Goal: Task Accomplishment & Management: Complete application form

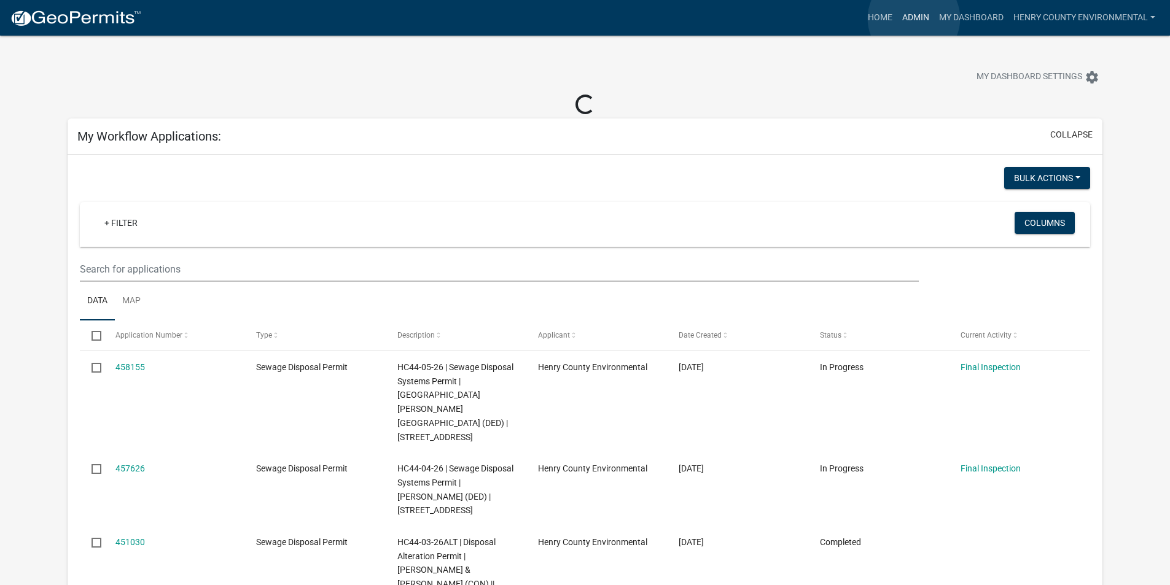
click at [914, 18] on link "Admin" at bounding box center [915, 17] width 37 height 23
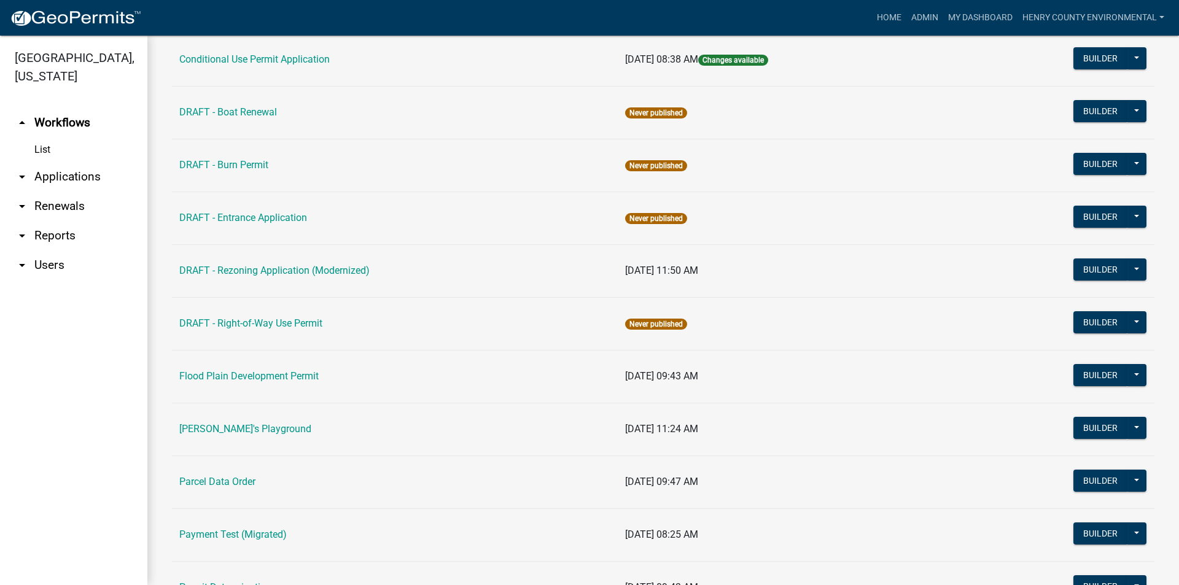
scroll to position [559, 0]
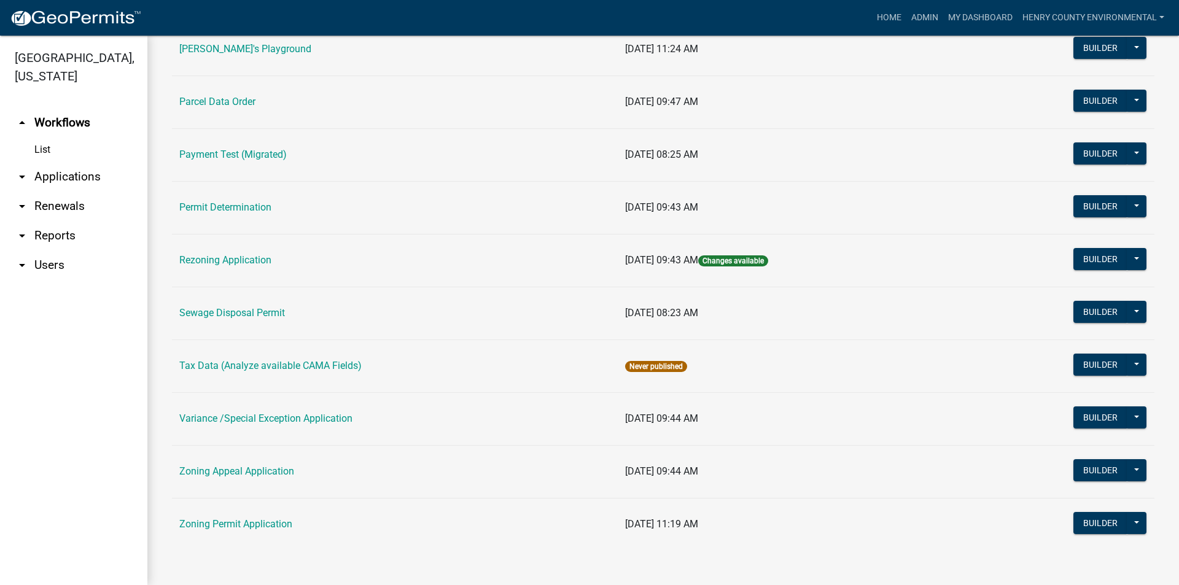
click at [234, 311] on link "Sewage Disposal Permit" at bounding box center [232, 313] width 106 height 12
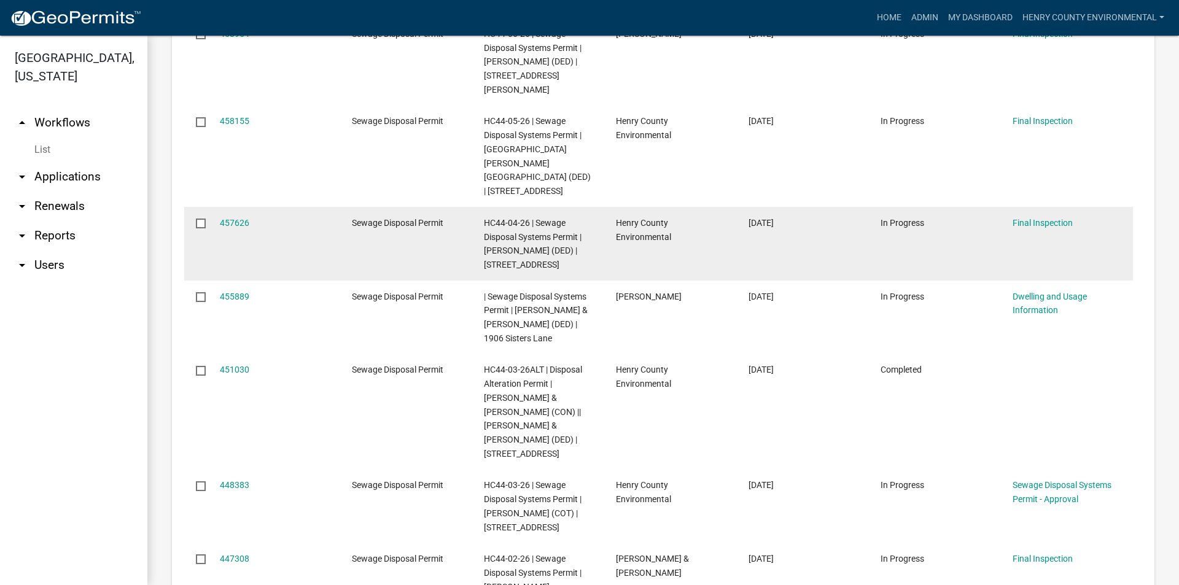
scroll to position [675, 0]
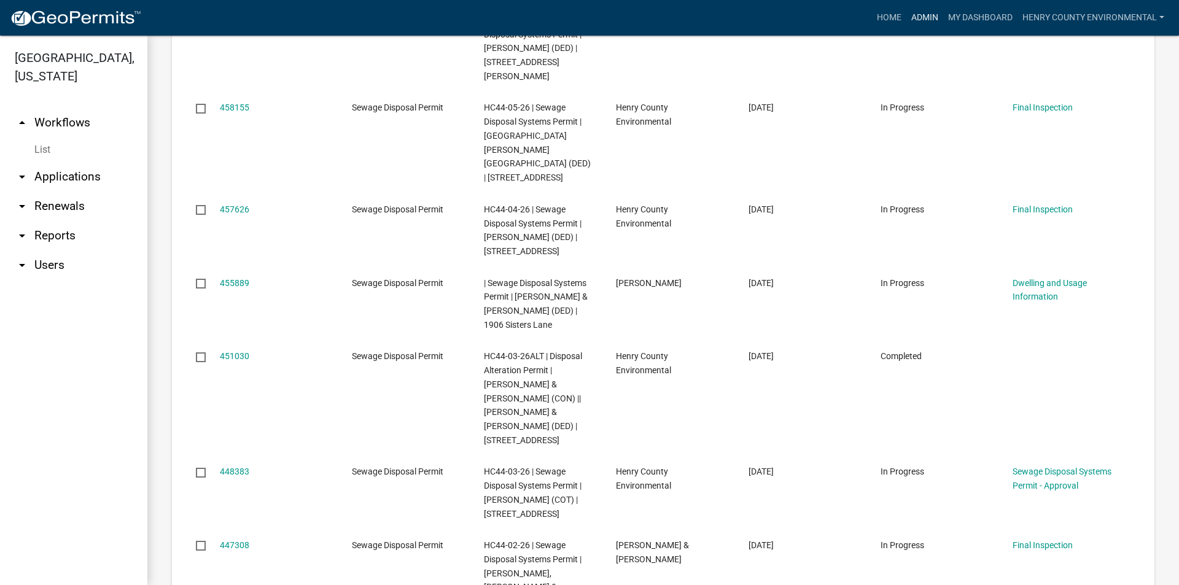
click at [927, 8] on link "Admin" at bounding box center [924, 17] width 37 height 23
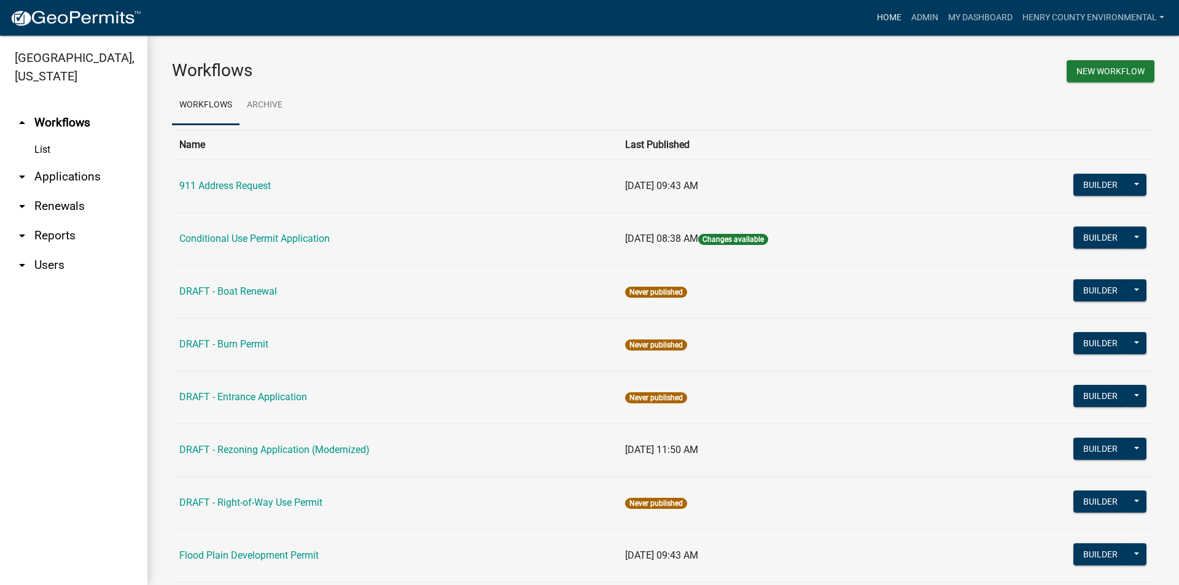
click at [885, 17] on link "Home" at bounding box center [889, 17] width 34 height 23
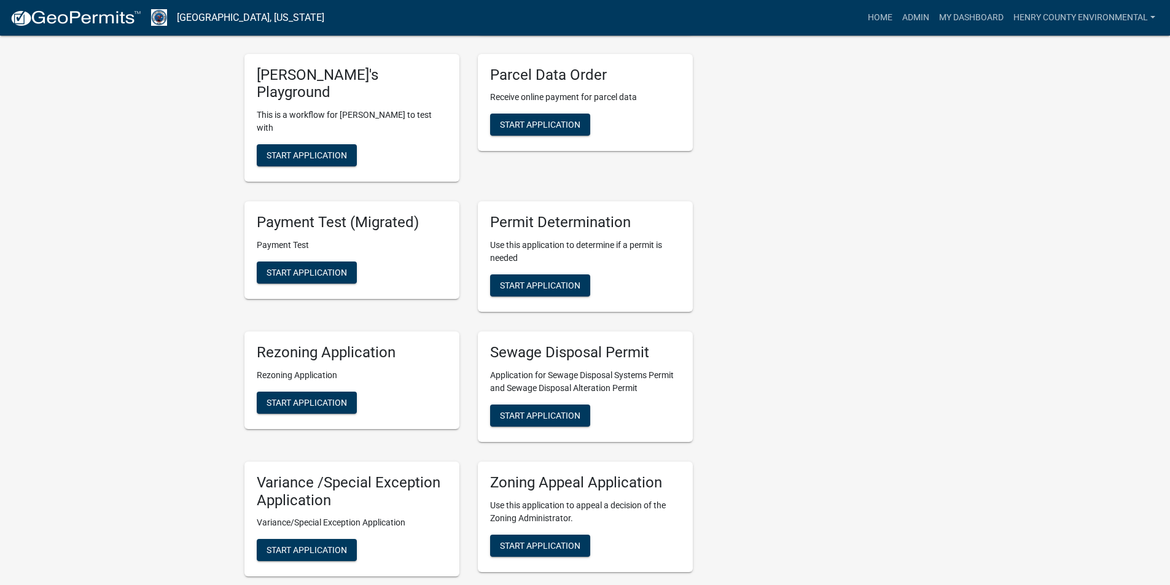
scroll to position [883, 0]
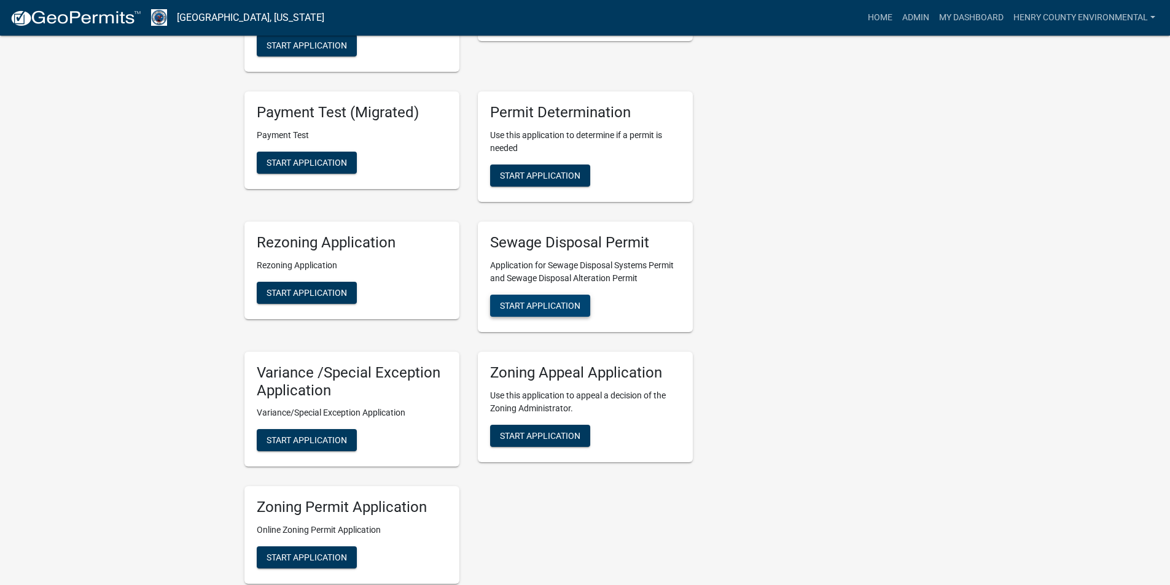
click at [559, 300] on span "Start Application" at bounding box center [540, 305] width 80 height 10
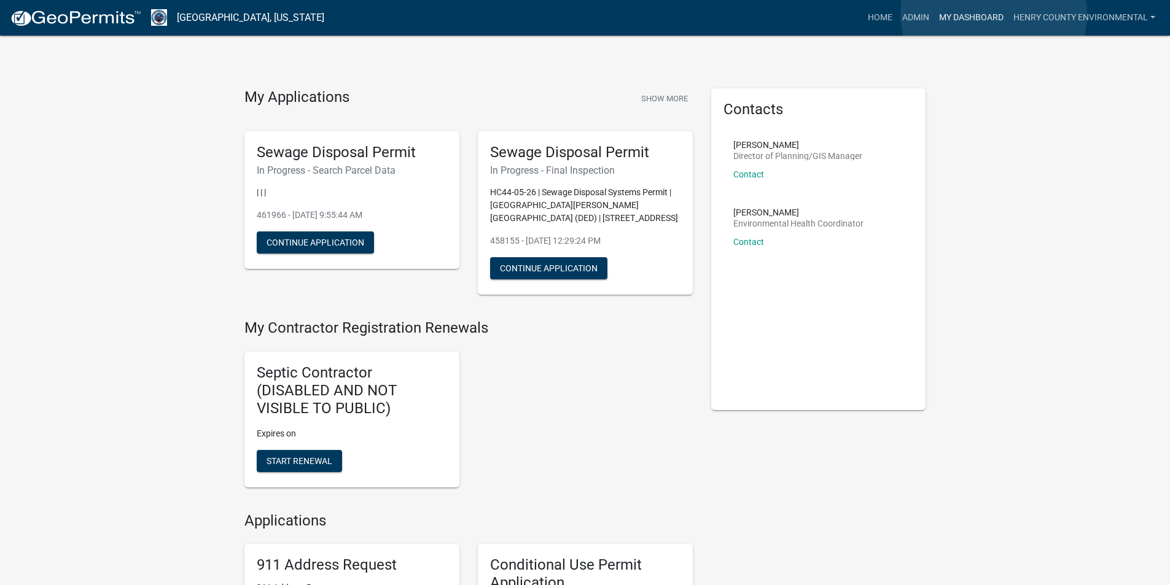
click at [993, 13] on link "My Dashboard" at bounding box center [971, 17] width 74 height 23
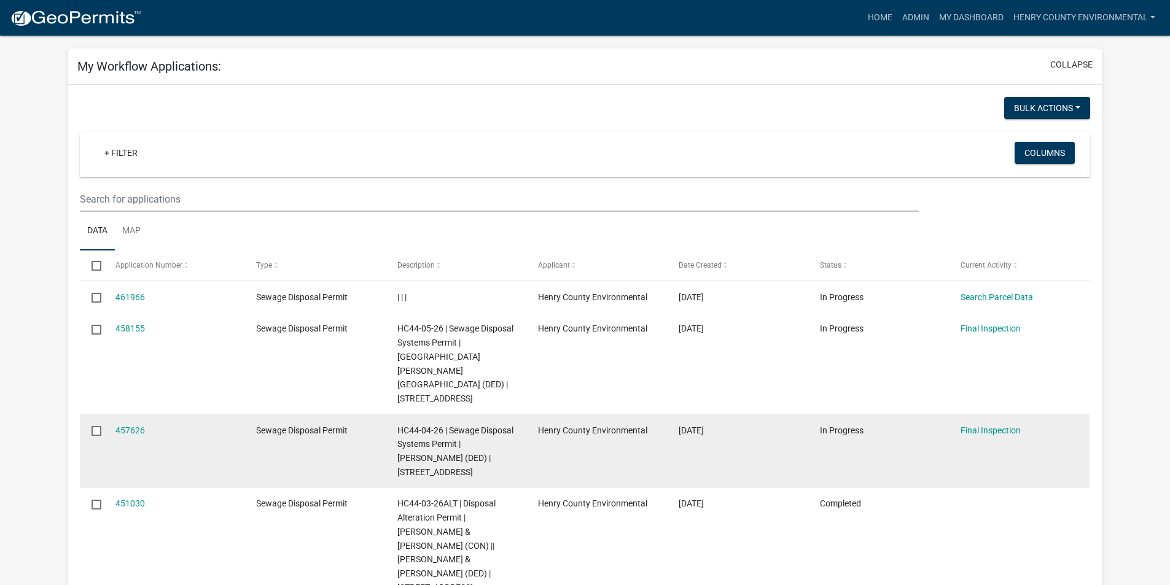
scroll to position [123, 0]
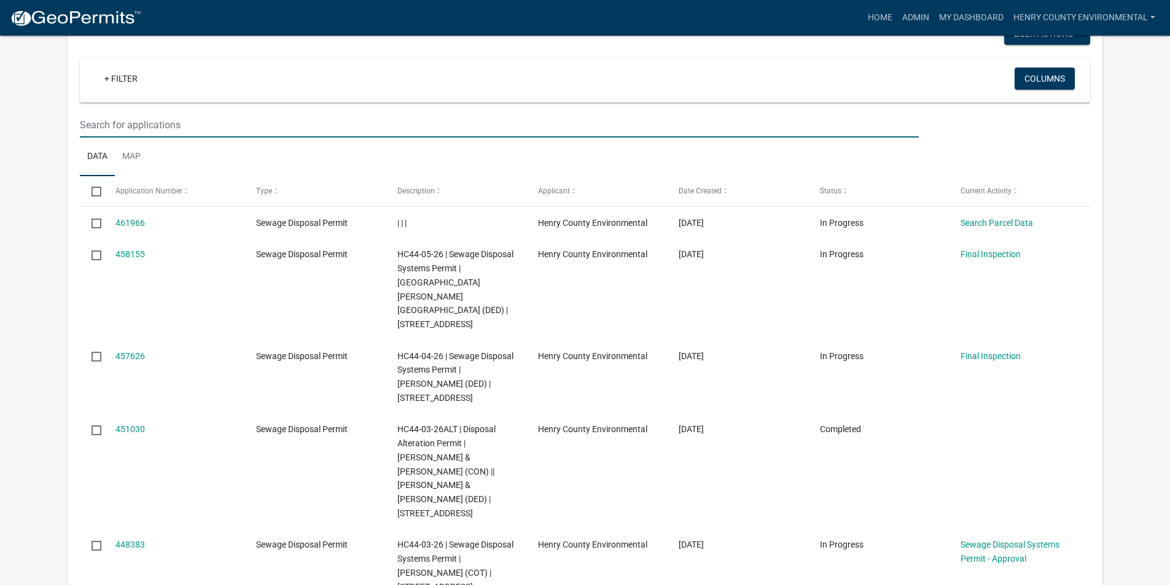
click at [388, 132] on input "text" at bounding box center [499, 124] width 838 height 25
paste input "401554"
type input "401554"
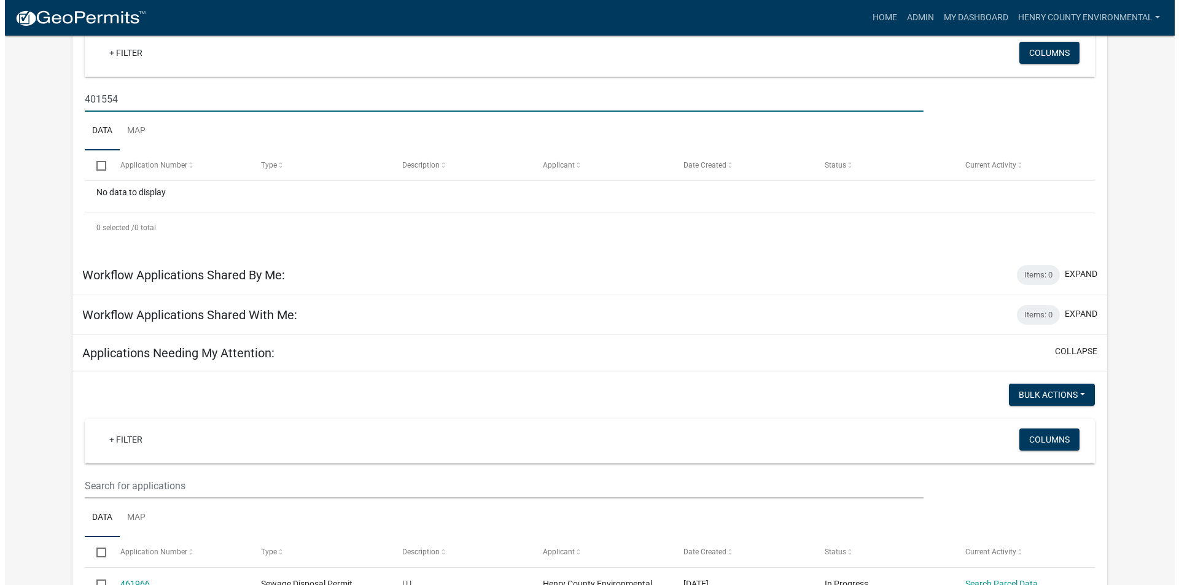
scroll to position [0, 0]
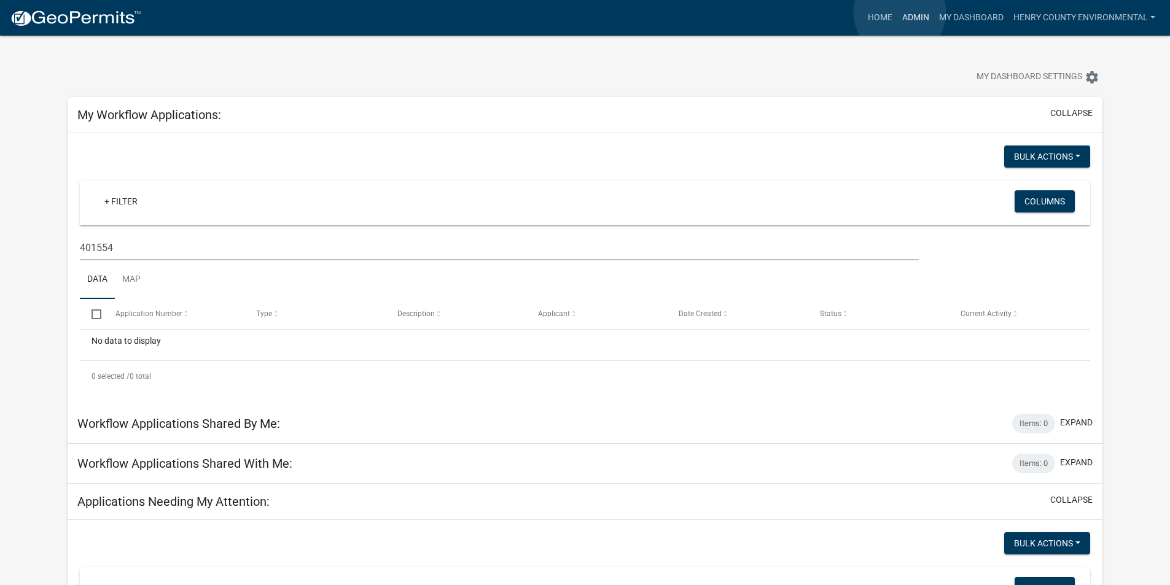
click at [899, 12] on link "Admin" at bounding box center [915, 17] width 37 height 23
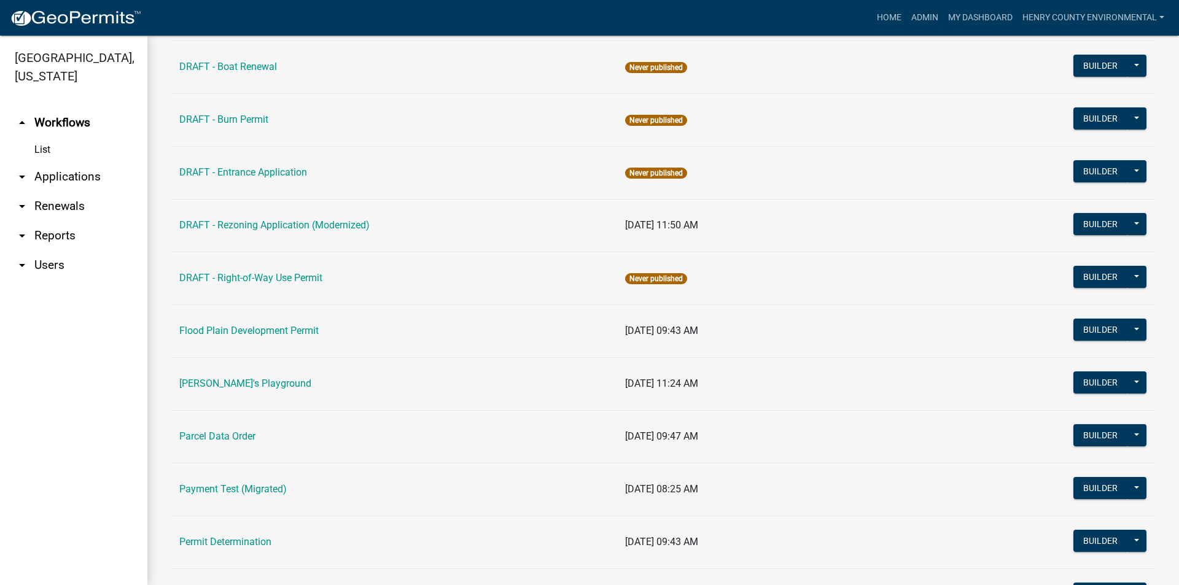
scroll to position [559, 0]
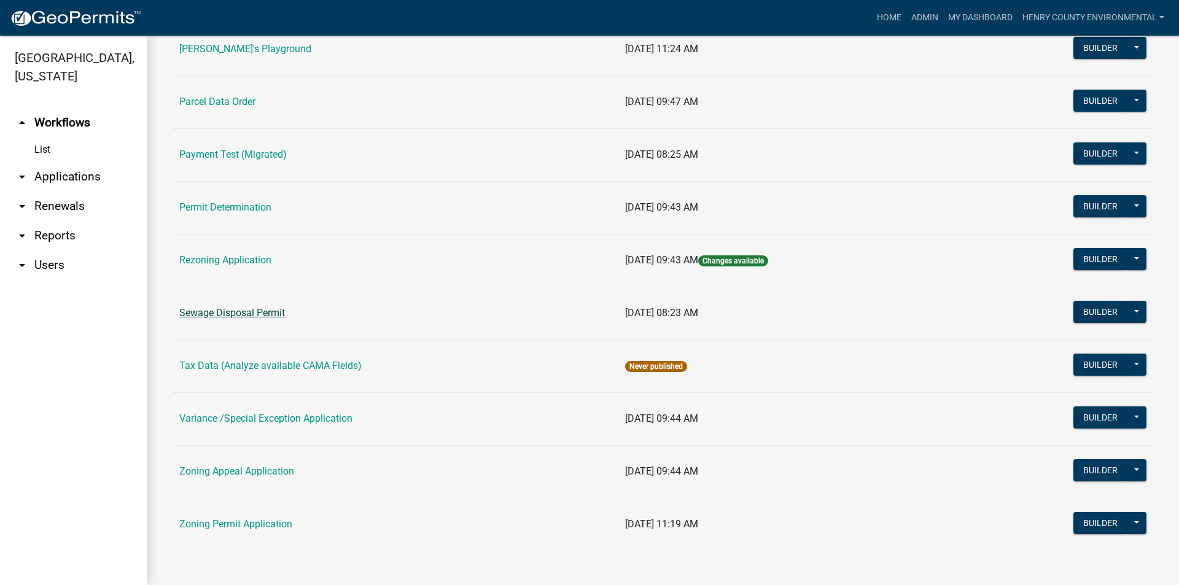
click at [219, 317] on link "Sewage Disposal Permit" at bounding box center [232, 313] width 106 height 12
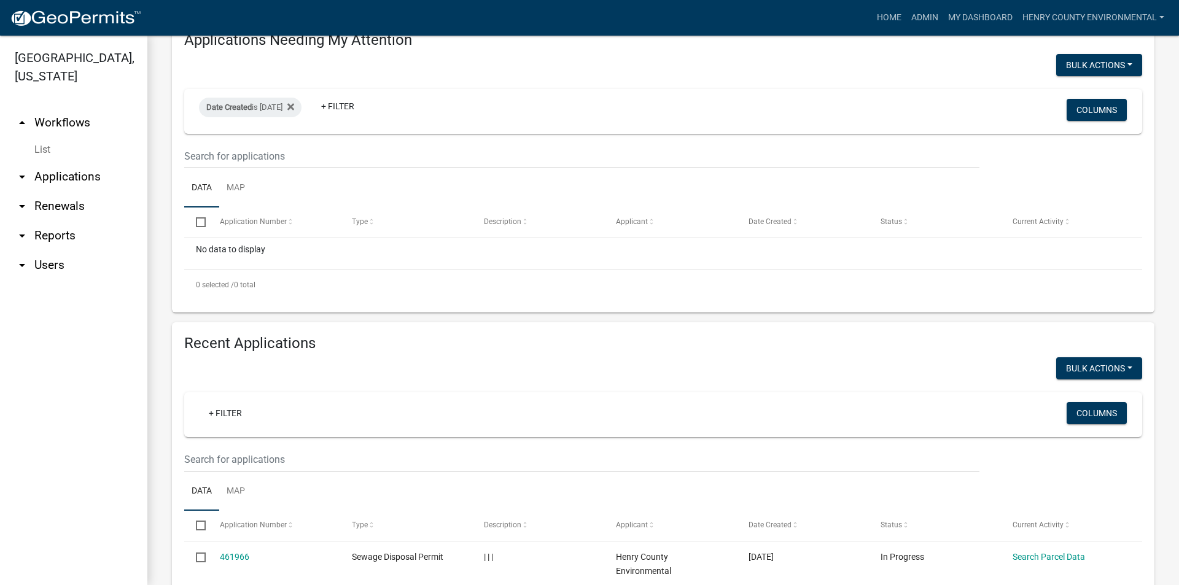
scroll to position [184, 0]
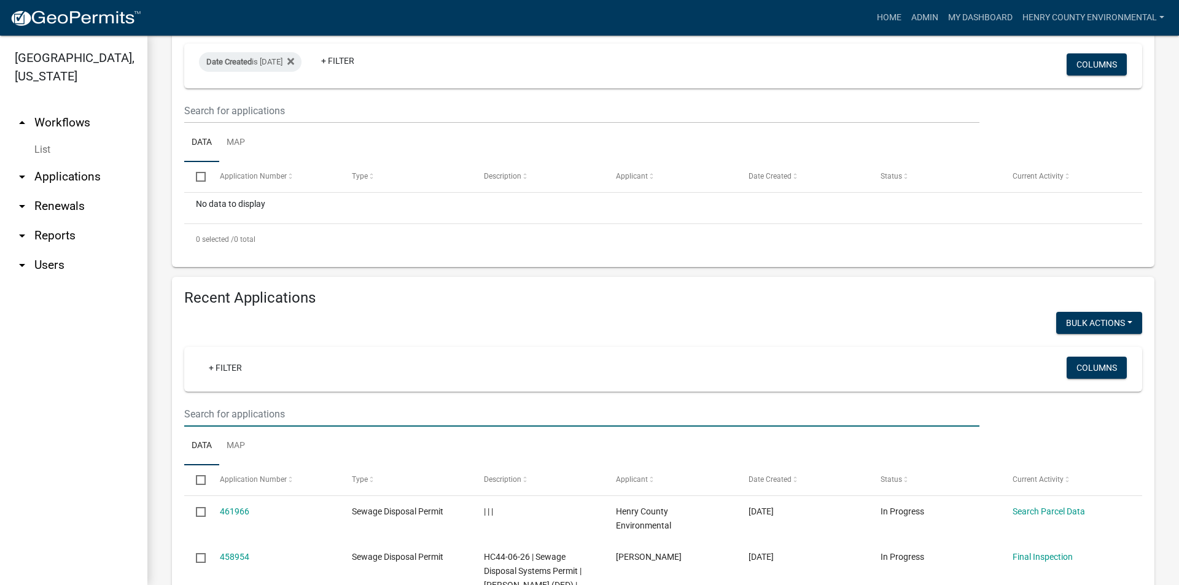
click at [246, 414] on input "text" at bounding box center [581, 414] width 795 height 25
paste input "401554"
type input "401554"
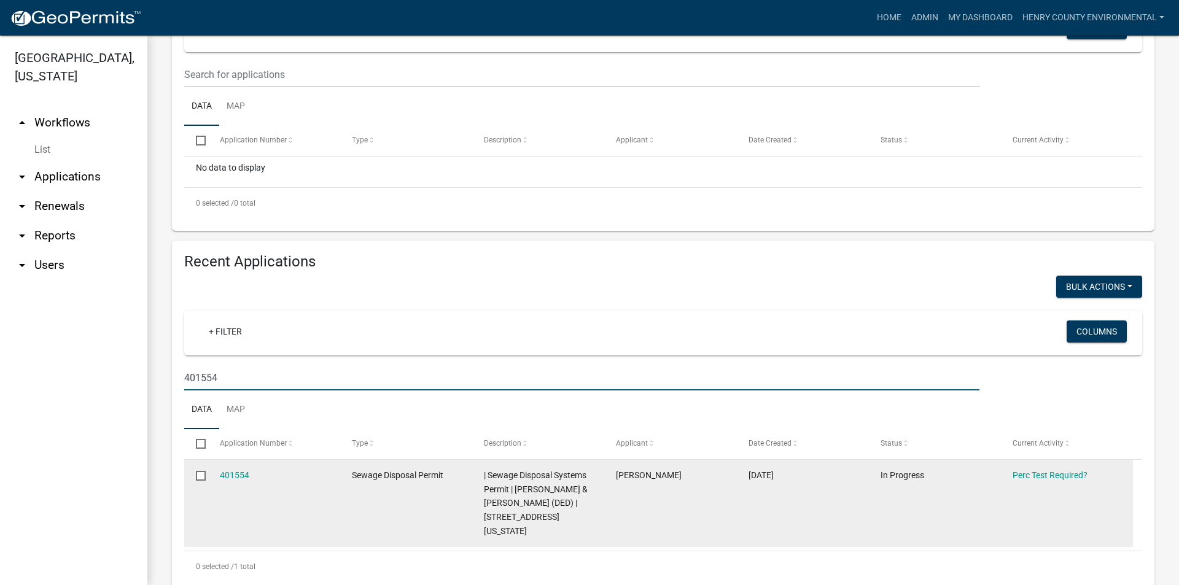
scroll to position [240, 0]
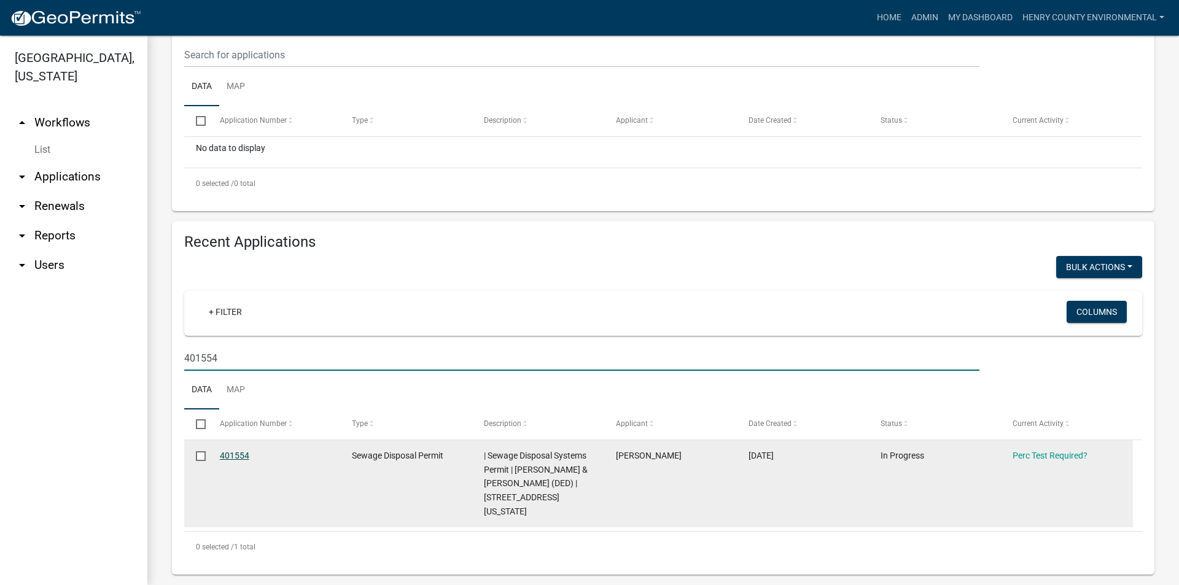
click at [224, 455] on link "401554" at bounding box center [234, 456] width 29 height 10
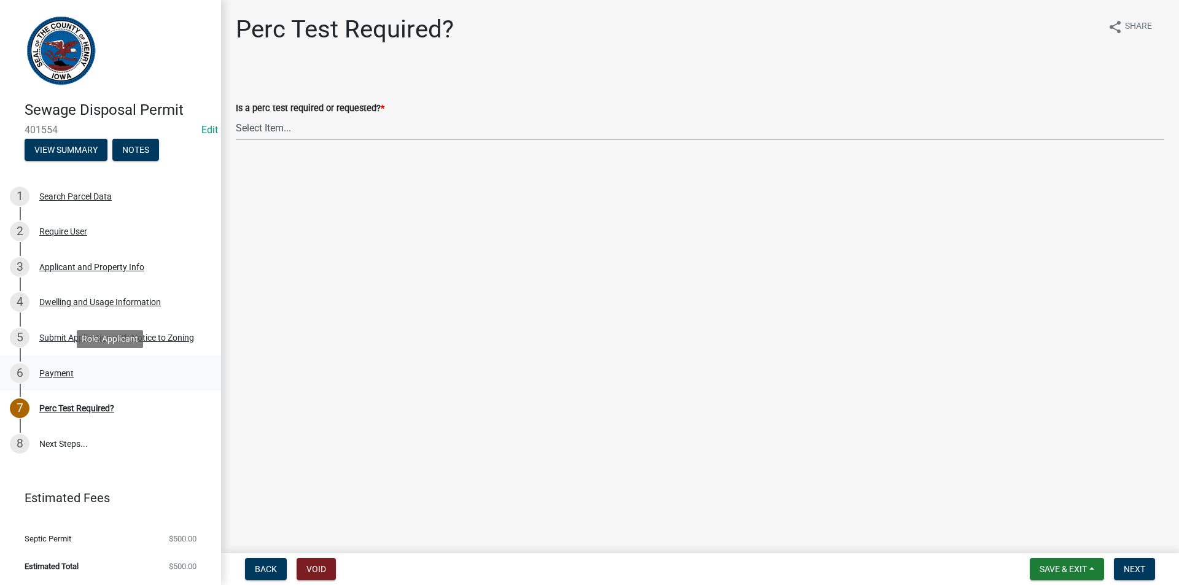
click at [69, 378] on div "6 Payment" at bounding box center [106, 373] width 192 height 20
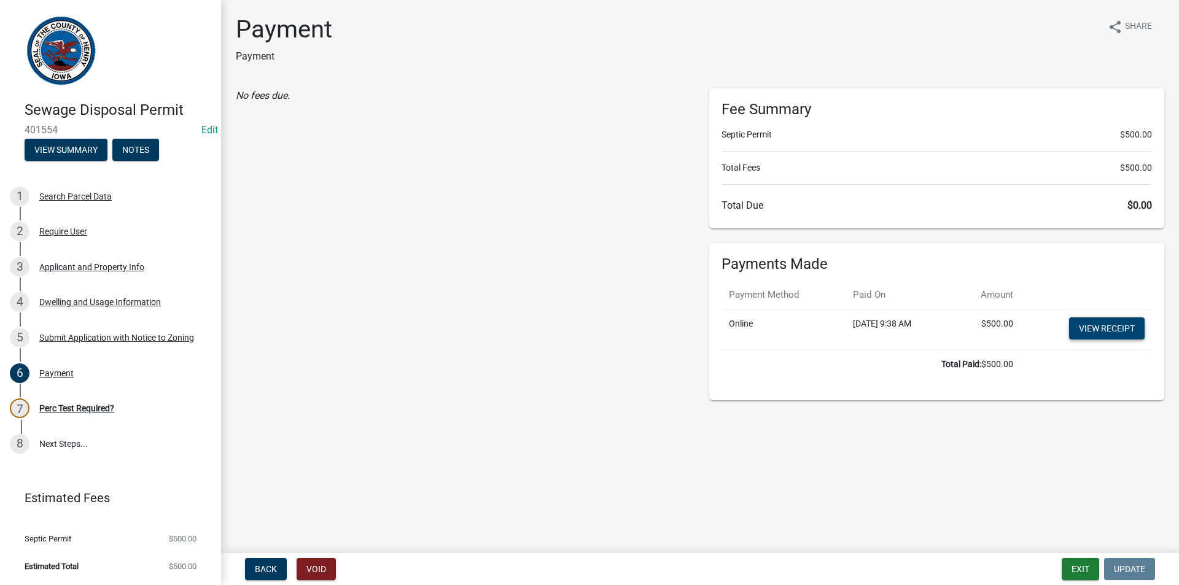
click at [1101, 329] on link "View receipt" at bounding box center [1107, 328] width 76 height 22
click at [48, 404] on div "Perc Test Required?" at bounding box center [76, 408] width 75 height 9
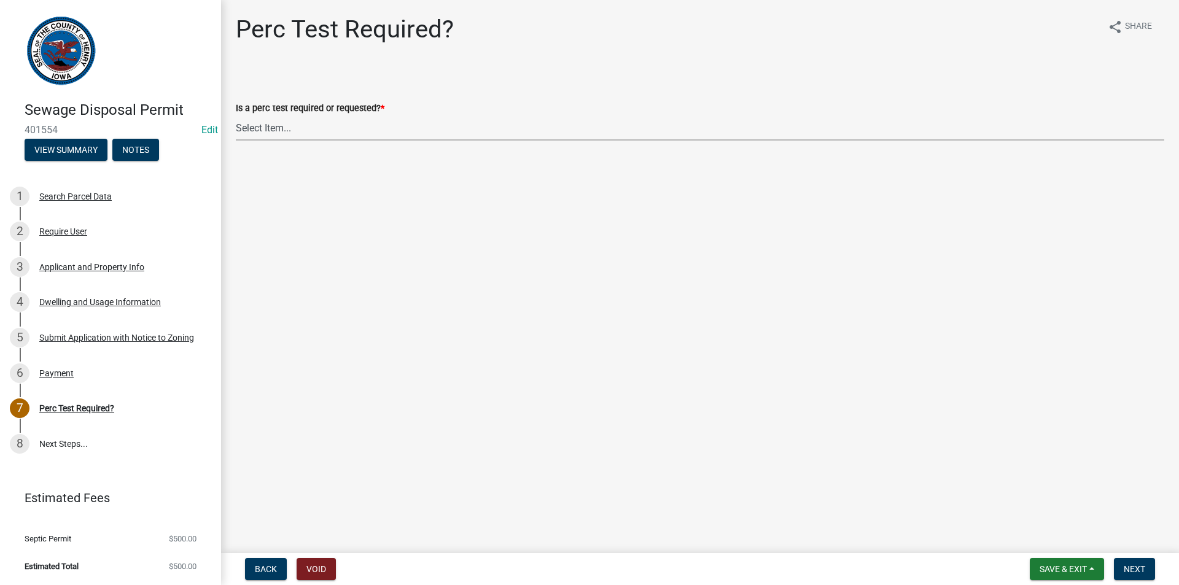
click at [511, 131] on select "Select Item... Yes No" at bounding box center [700, 127] width 928 height 25
click at [236, 115] on select "Select Item... Yes No" at bounding box center [700, 127] width 928 height 25
select select "29b951f4-85c4-429e-be6c-dbe4885722a5"
click at [1120, 572] on button "Next" at bounding box center [1134, 569] width 41 height 22
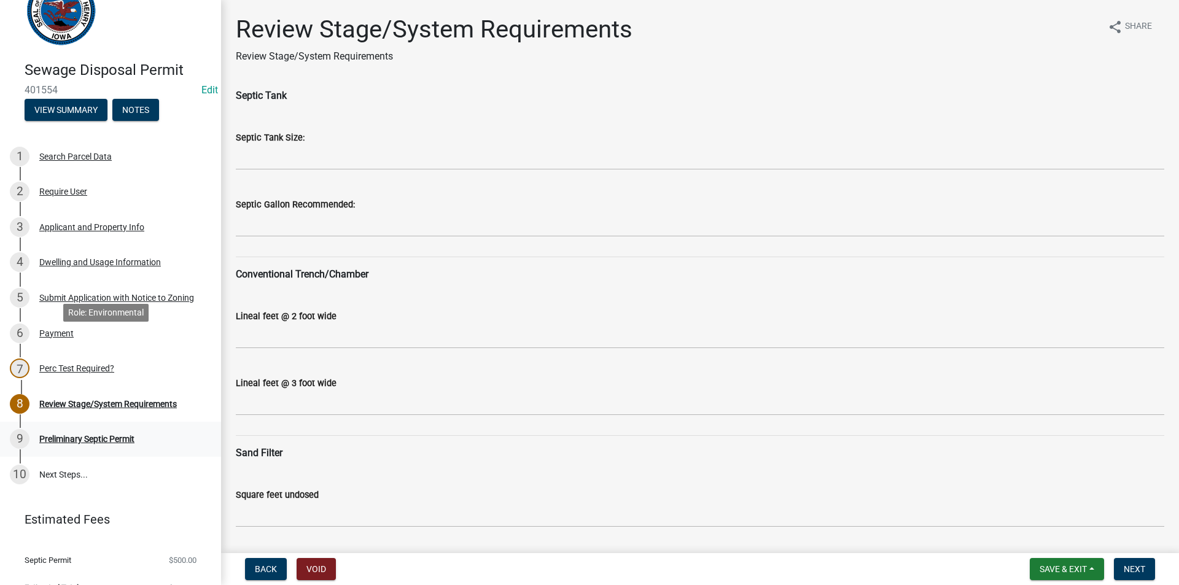
scroll to position [61, 0]
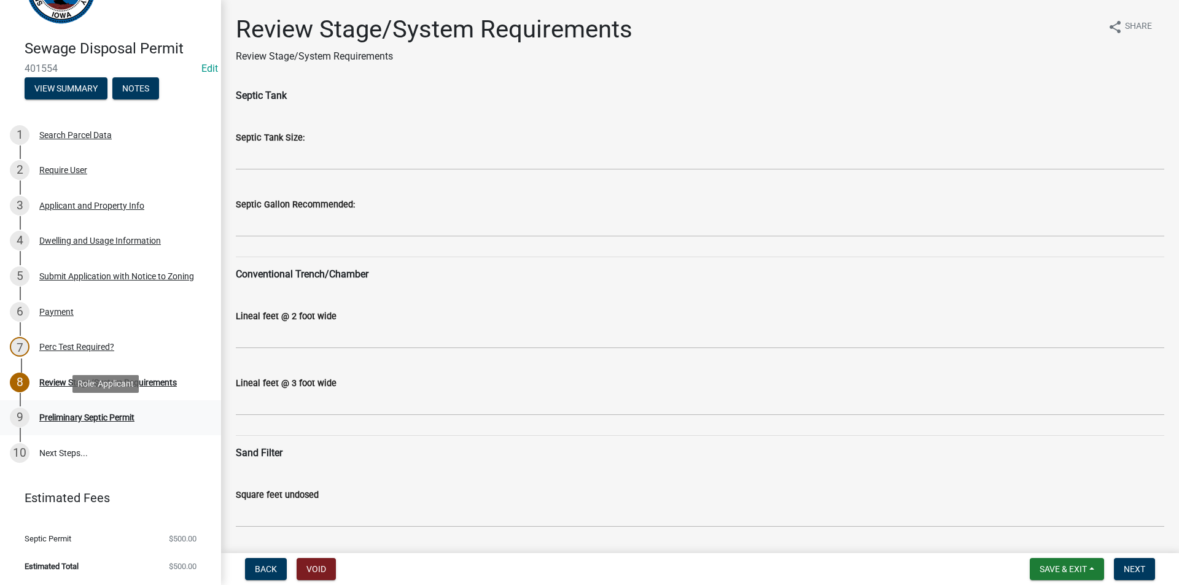
click at [87, 417] on div "Preliminary Septic Permit" at bounding box center [86, 417] width 95 height 9
click at [71, 239] on div "Dwelling and Usage Information" at bounding box center [100, 240] width 122 height 9
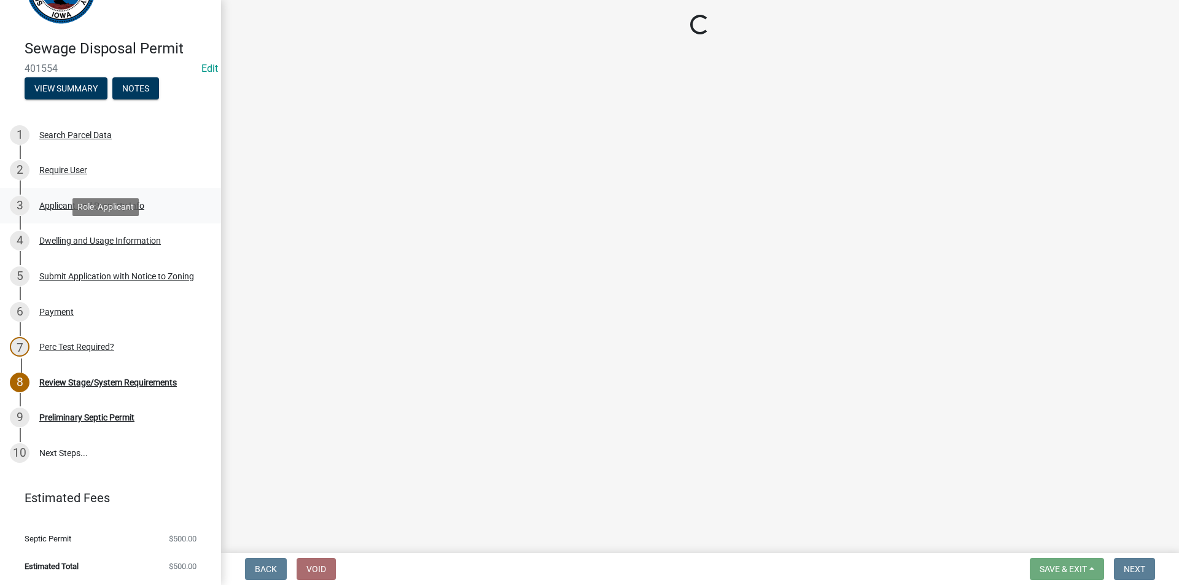
select select "198902dc-fde5-435a-95d5-2aa6a1831cda"
select select "f329f229-4372-49f3-ad90-d4c2245d1078"
select select "2c03314f-f7f6-45b2-93f7-ecc00ac9a398"
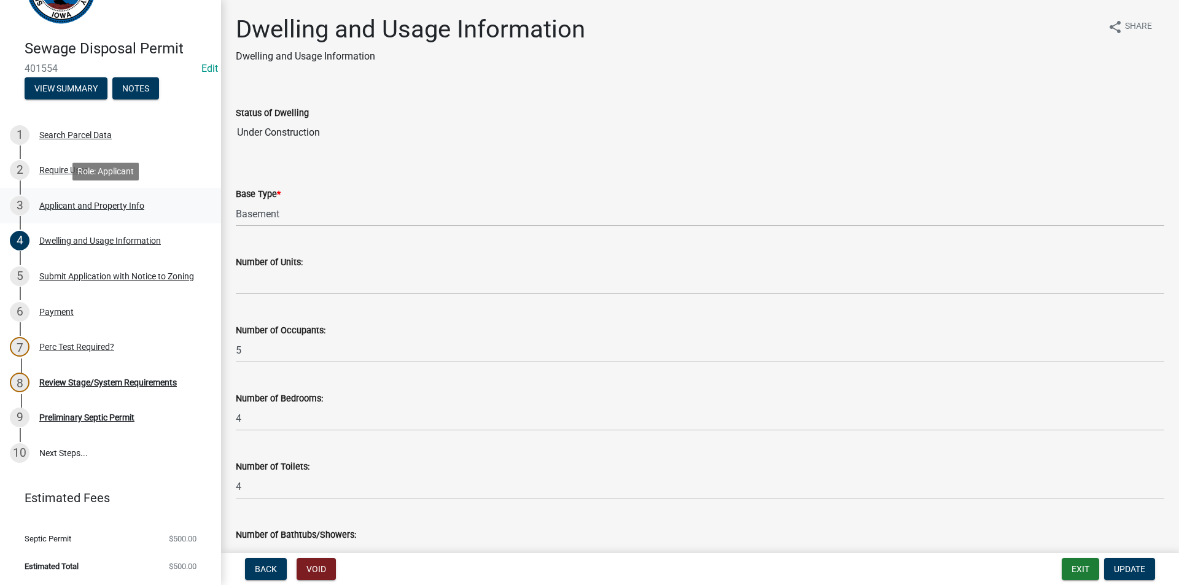
click at [68, 205] on div "Applicant and Property Info" at bounding box center [91, 205] width 105 height 9
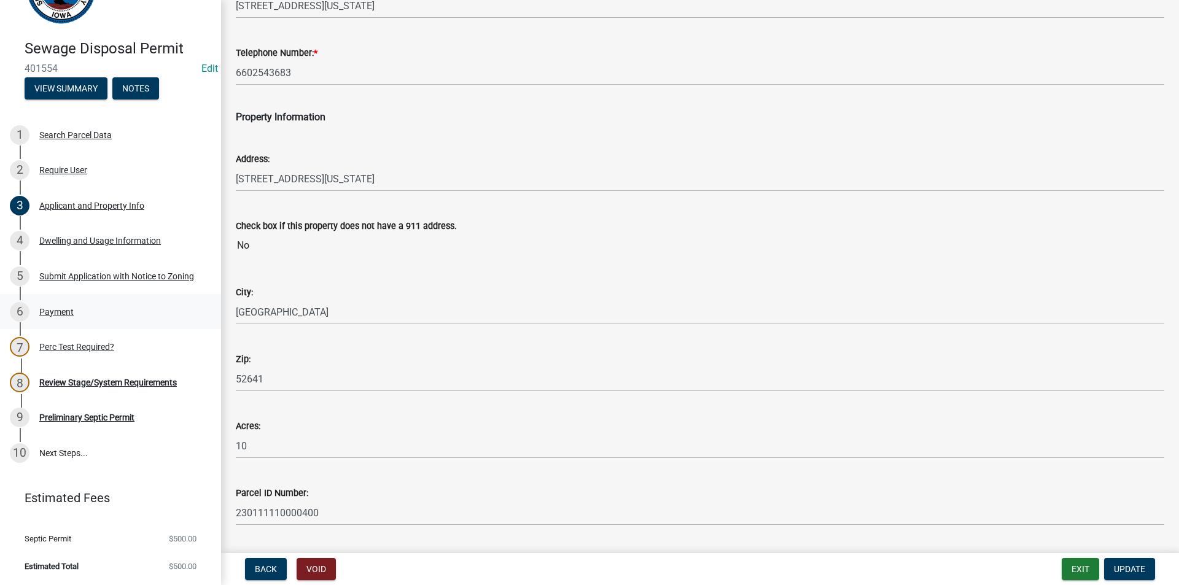
scroll to position [281, 0]
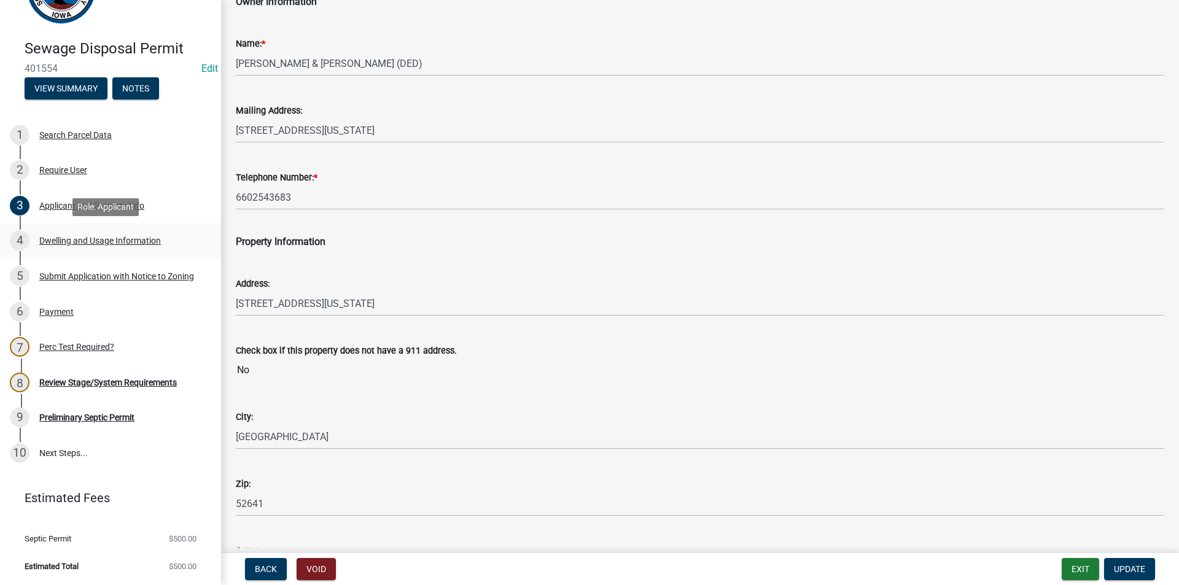
click at [83, 241] on div "Dwelling and Usage Information" at bounding box center [100, 240] width 122 height 9
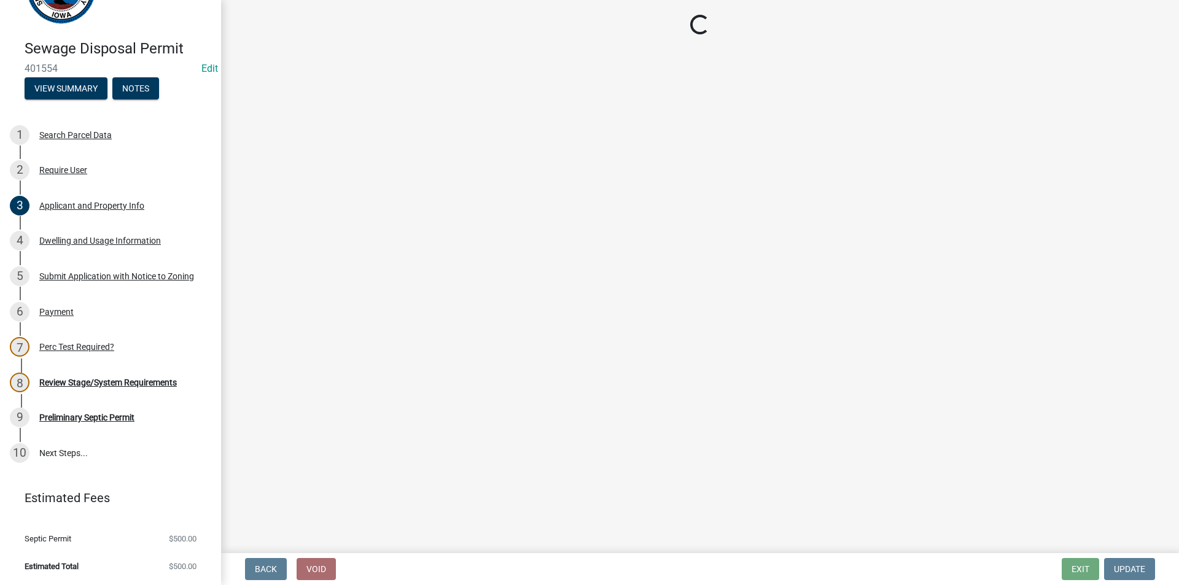
select select "198902dc-fde5-435a-95d5-2aa6a1831cda"
select select "f329f229-4372-49f3-ad90-d4c2245d1078"
select select "2c03314f-f7f6-45b2-93f7-ecc00ac9a398"
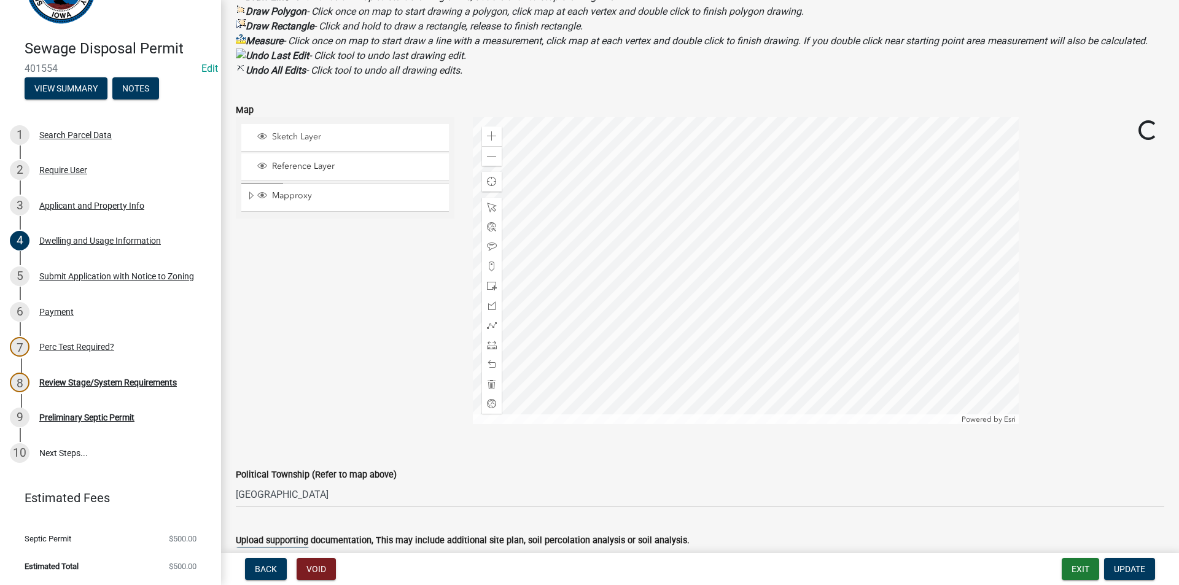
scroll to position [1256, 0]
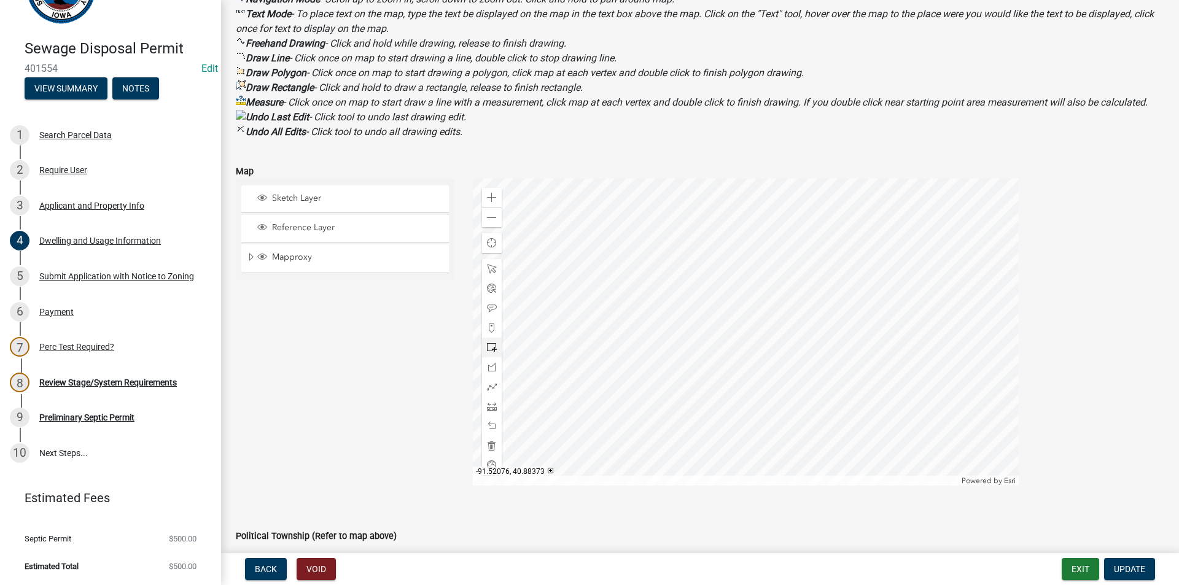
click at [742, 369] on div at bounding box center [746, 332] width 546 height 307
click at [868, 448] on div at bounding box center [746, 332] width 546 height 307
click at [773, 295] on div at bounding box center [746, 332] width 546 height 307
click at [70, 132] on div "Search Parcel Data" at bounding box center [75, 135] width 72 height 9
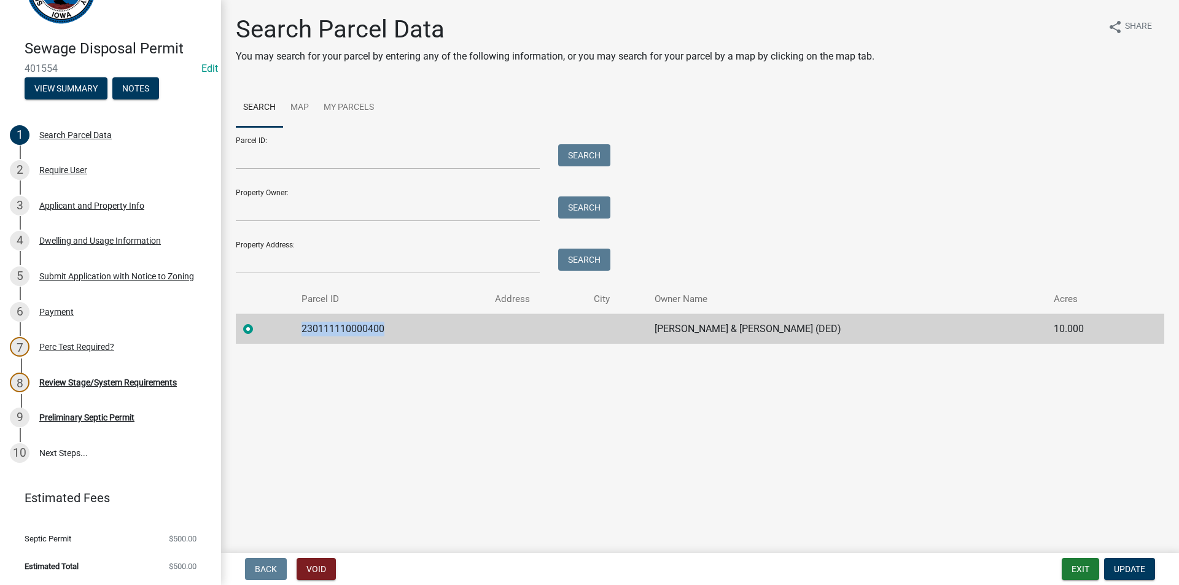
drag, startPoint x: 391, startPoint y: 330, endPoint x: 297, endPoint y: 338, distance: 94.9
click at [297, 338] on td "230111110000400" at bounding box center [390, 329] width 193 height 30
copy td "230111110000400"
click at [385, 354] on div "Search Parcel Data You may search for your parcel by entering any of the follow…" at bounding box center [700, 185] width 947 height 340
click at [65, 264] on link "5 Submit Application with Notice to Zoning" at bounding box center [110, 276] width 221 height 36
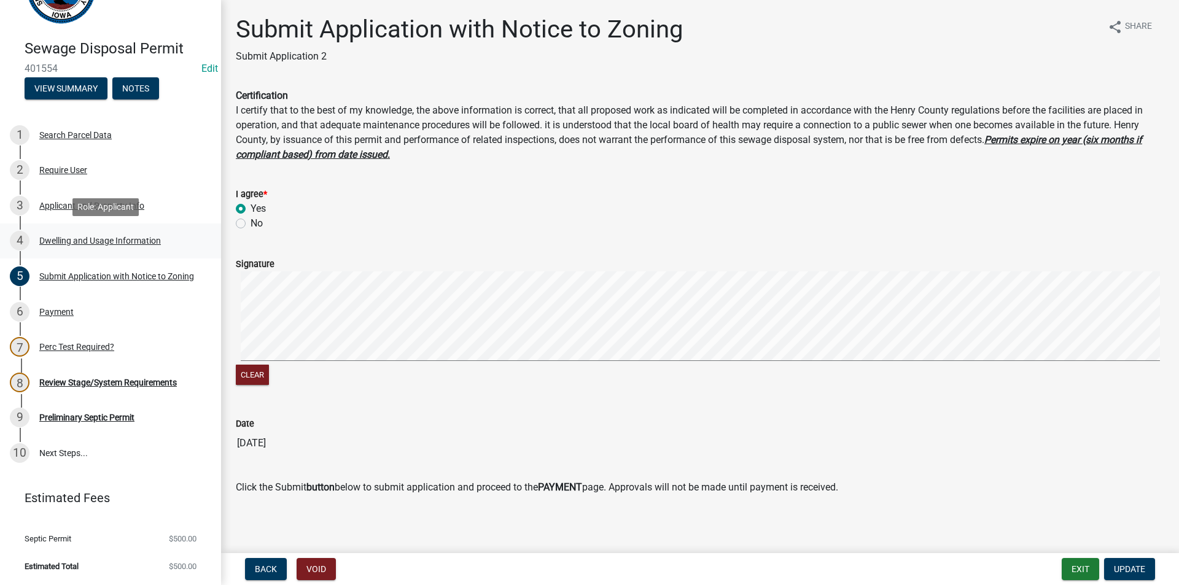
click at [68, 246] on div "4 Dwelling and Usage Information" at bounding box center [106, 241] width 192 height 20
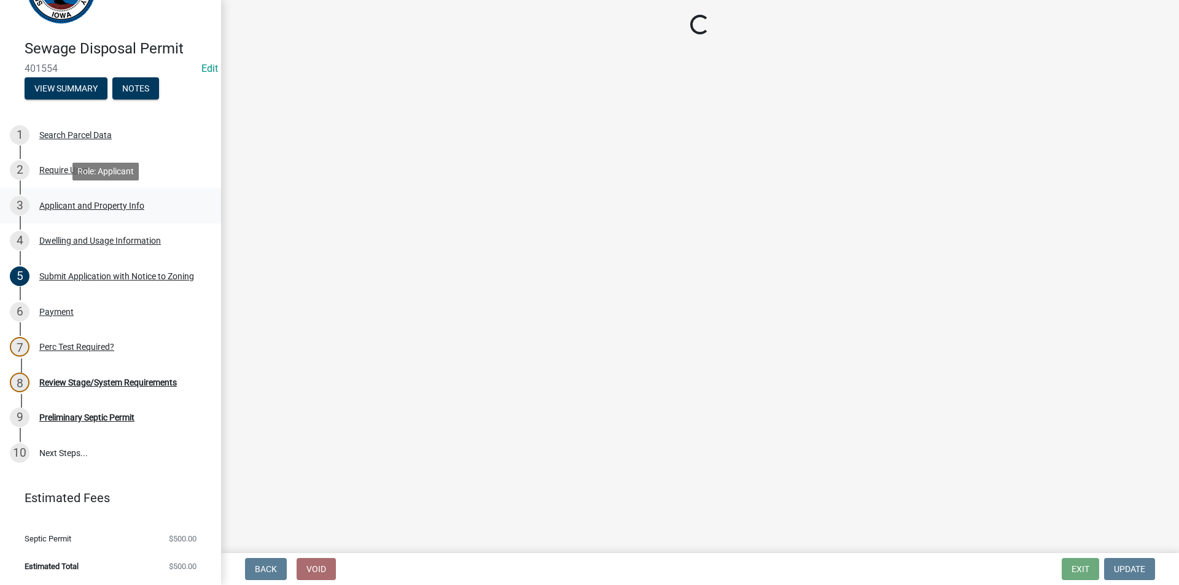
select select "198902dc-fde5-435a-95d5-2aa6a1831cda"
select select "f329f229-4372-49f3-ad90-d4c2245d1078"
select select "2c03314f-f7f6-45b2-93f7-ecc00ac9a398"
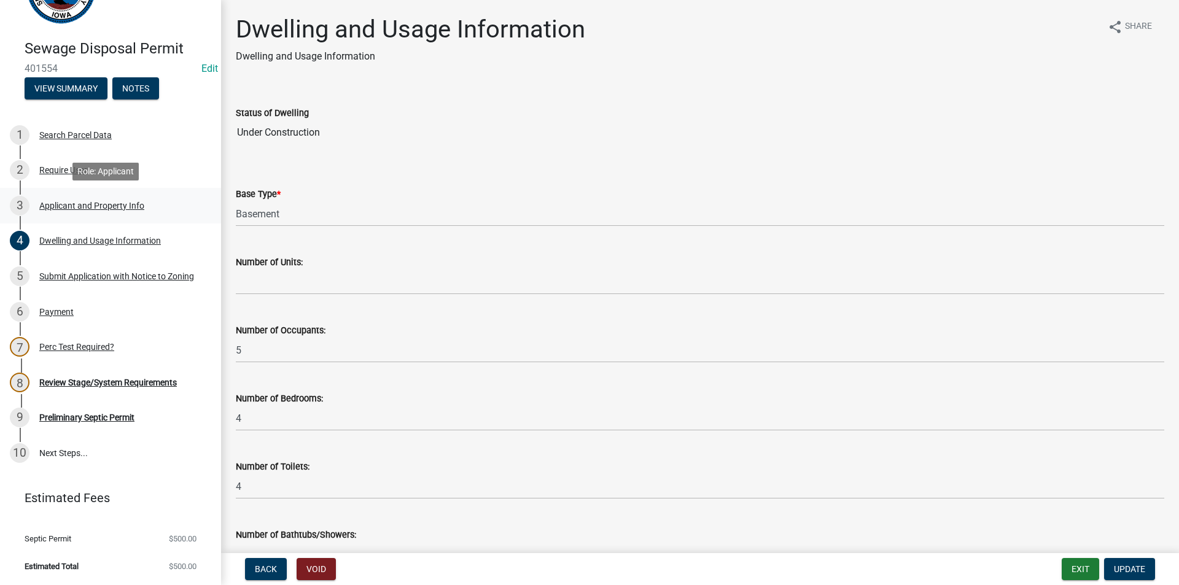
click at [71, 211] on div "3 Applicant and Property Info" at bounding box center [106, 206] width 192 height 20
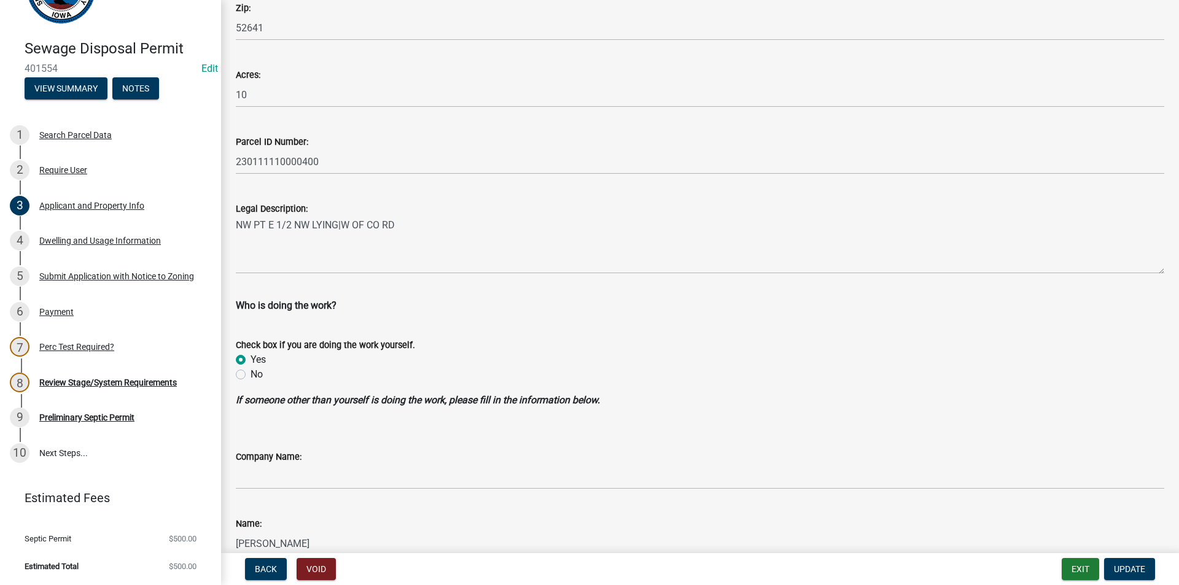
scroll to position [798, 0]
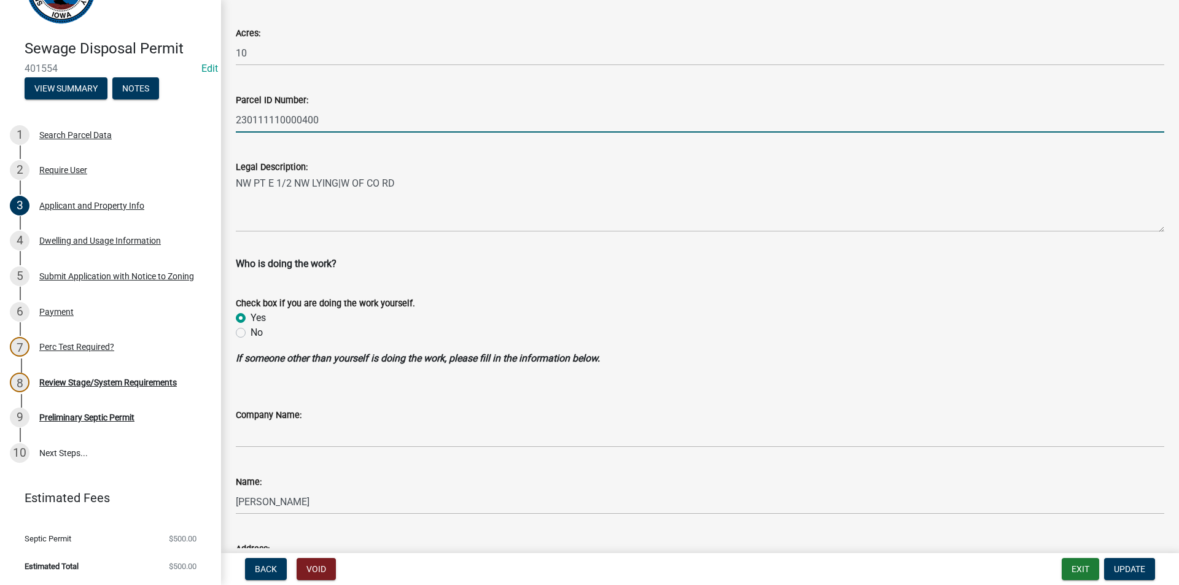
drag, startPoint x: 324, startPoint y: 123, endPoint x: 233, endPoint y: 115, distance: 91.9
click at [228, 115] on div "Parcel ID Number: 230111110000400" at bounding box center [700, 104] width 947 height 57
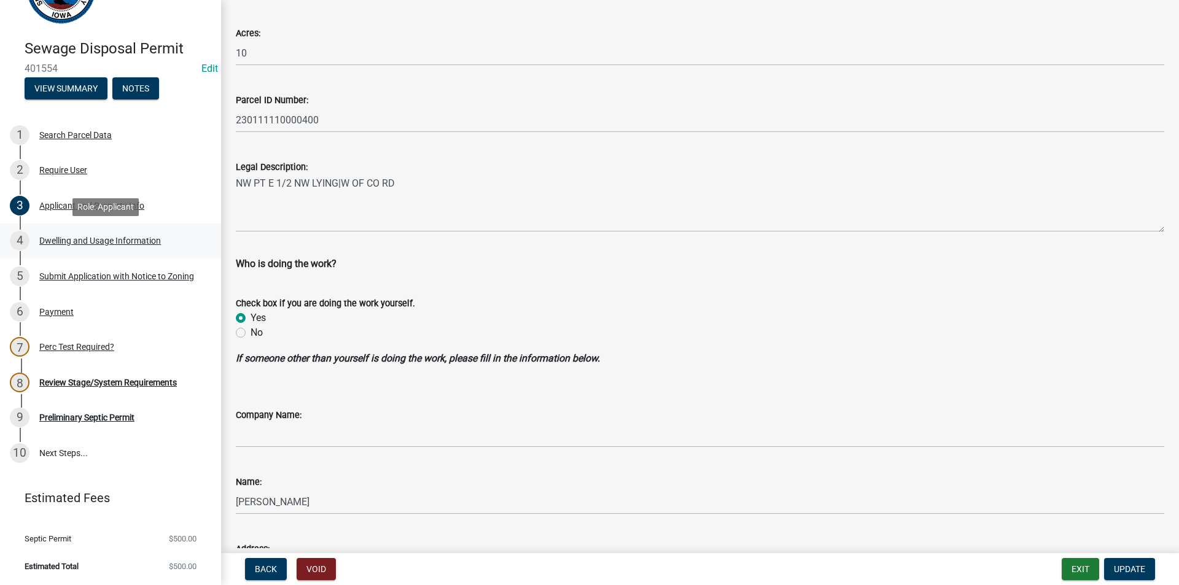
click at [66, 244] on div "Dwelling and Usage Information" at bounding box center [100, 240] width 122 height 9
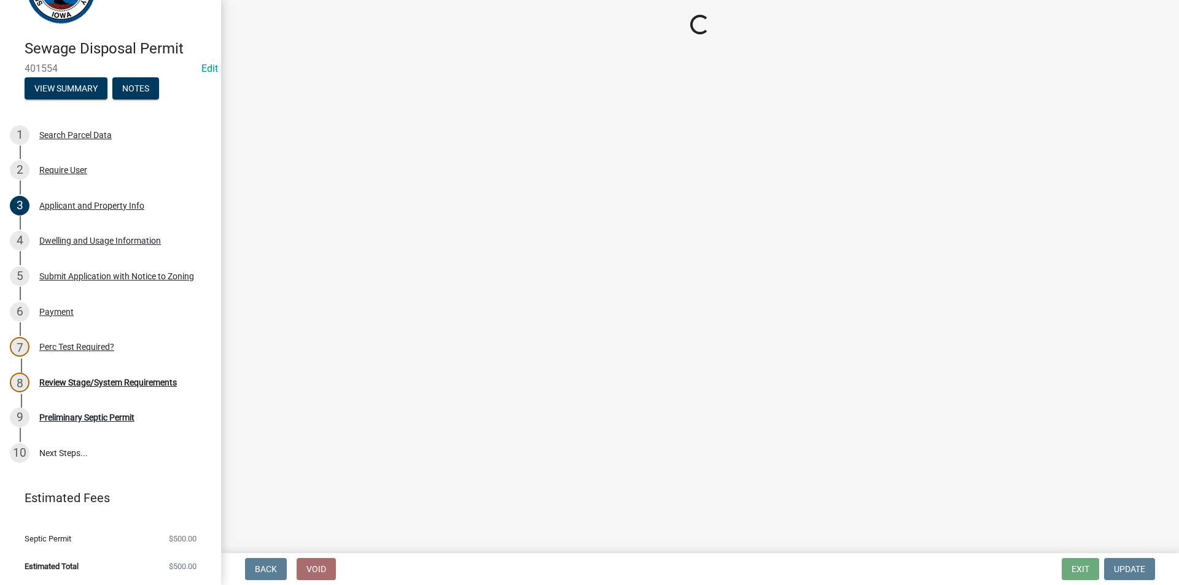
select select "198902dc-fde5-435a-95d5-2aa6a1831cda"
select select "f329f229-4372-49f3-ad90-d4c2245d1078"
select select "2c03314f-f7f6-45b2-93f7-ecc00ac9a398"
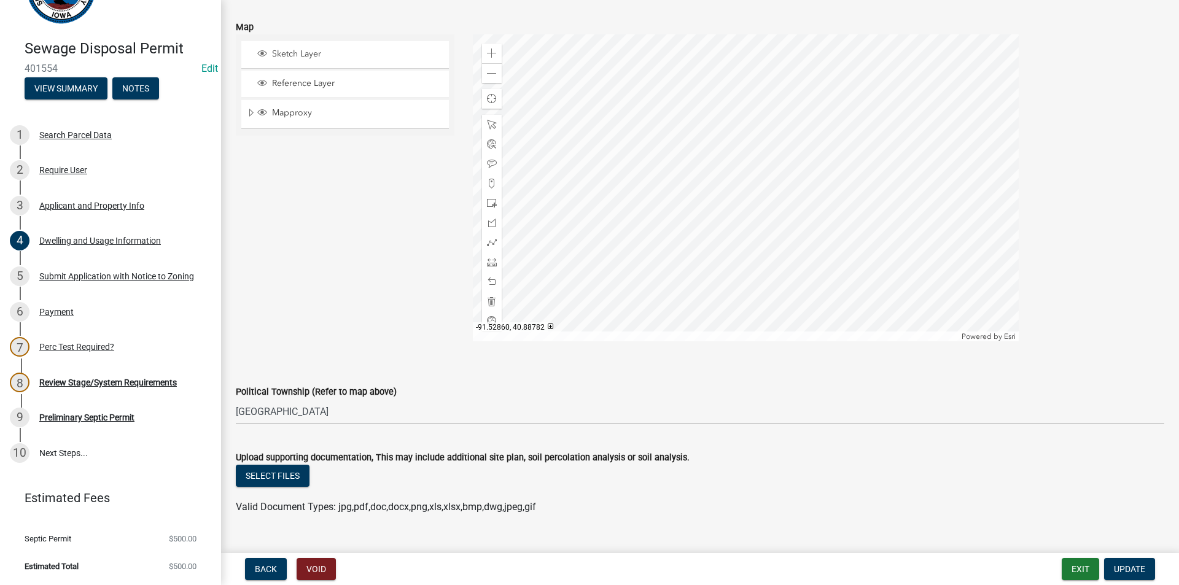
scroll to position [1379, 0]
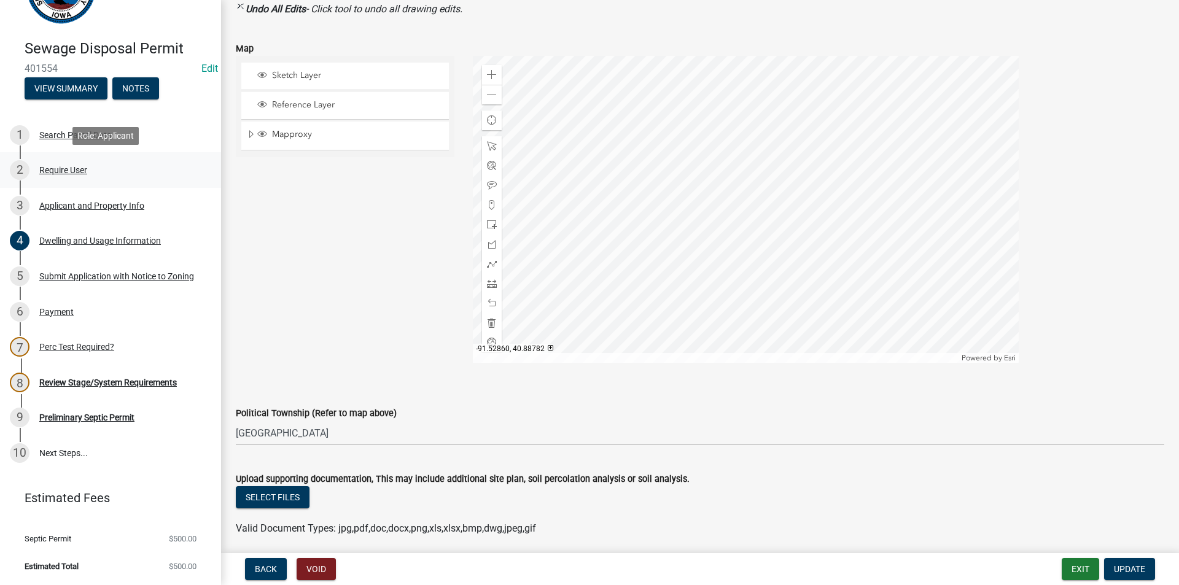
drag, startPoint x: 164, startPoint y: 93, endPoint x: 183, endPoint y: 169, distance: 78.5
click at [182, 166] on div "Sewage Disposal Permit 401554 Edit View Summary Notes 1 Search Parcel Data 2 Re…" at bounding box center [110, 292] width 221 height 585
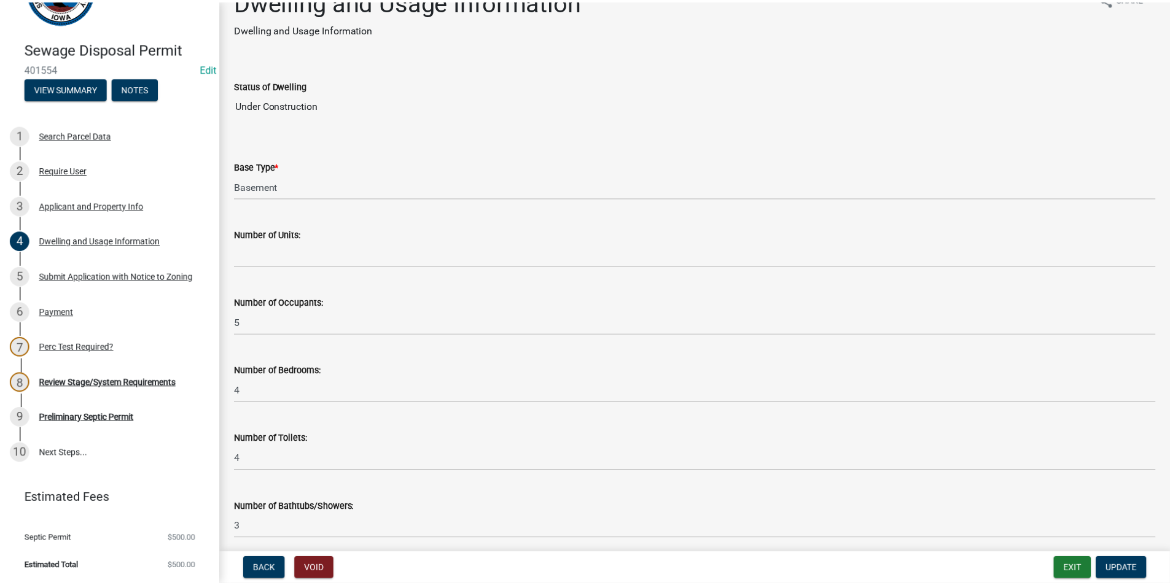
scroll to position [0, 0]
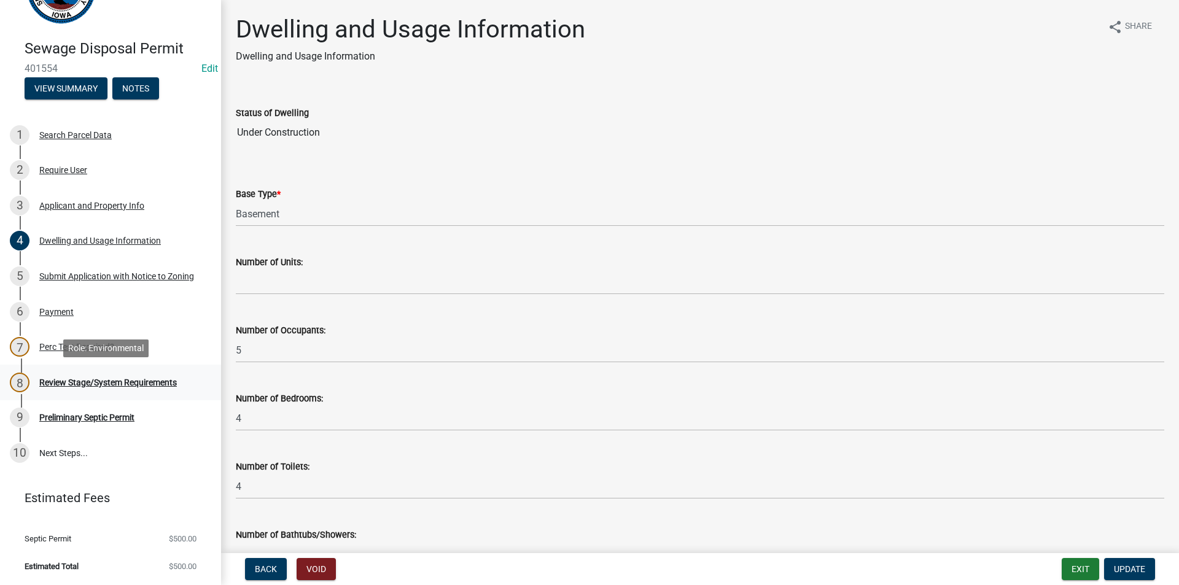
click at [76, 387] on div "Review Stage/System Requirements" at bounding box center [108, 382] width 138 height 9
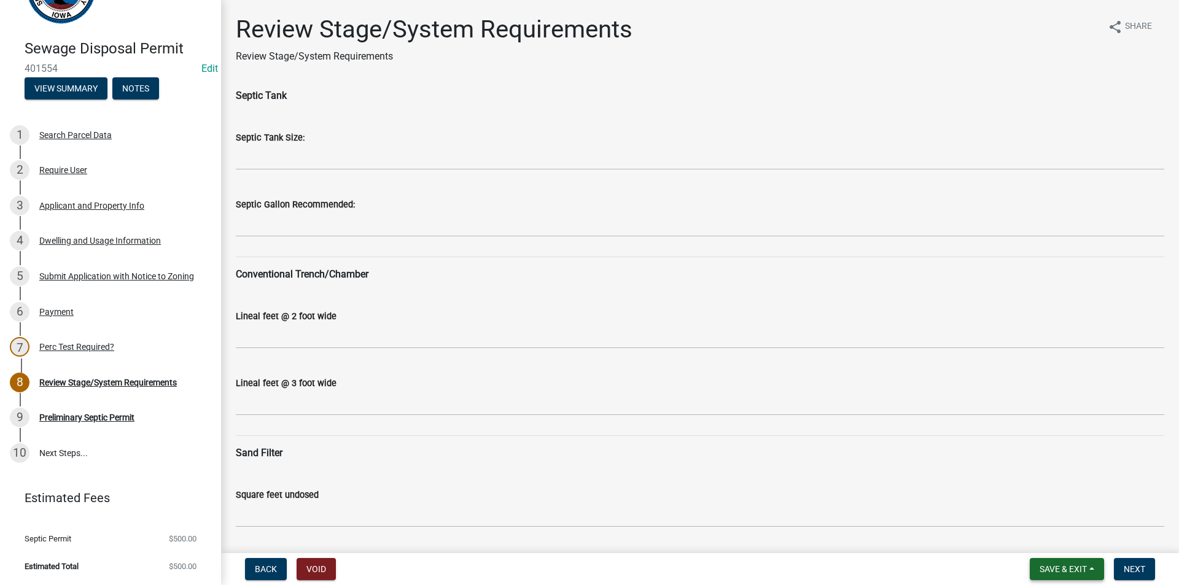
click at [1070, 568] on span "Save & Exit" at bounding box center [1062, 569] width 47 height 10
click at [1040, 537] on button "Save & Exit" at bounding box center [1055, 536] width 98 height 29
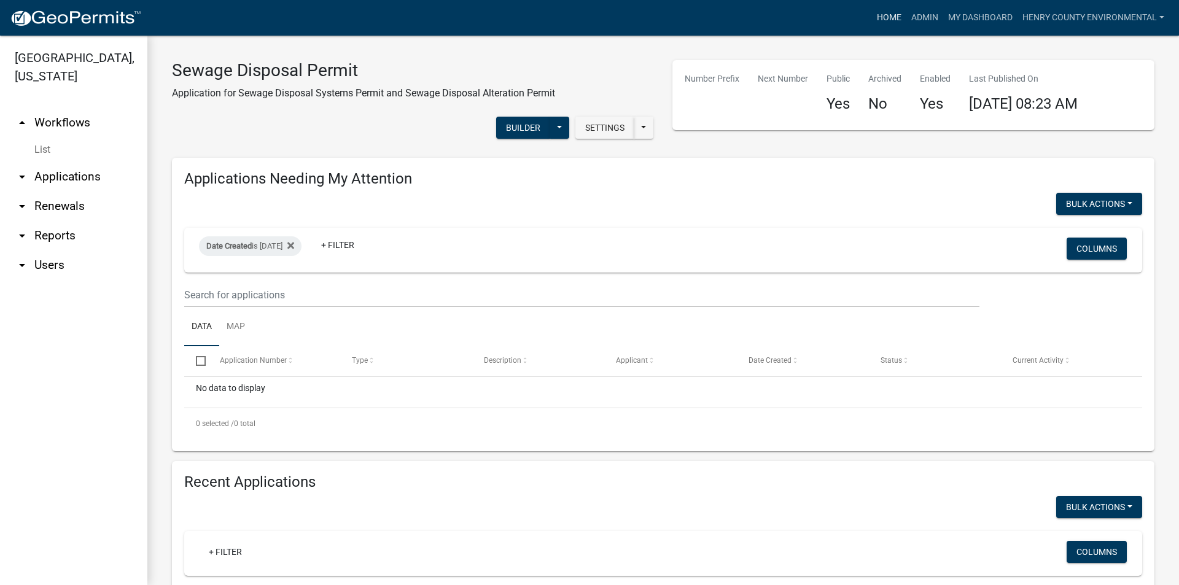
click at [894, 11] on link "Home" at bounding box center [889, 17] width 34 height 23
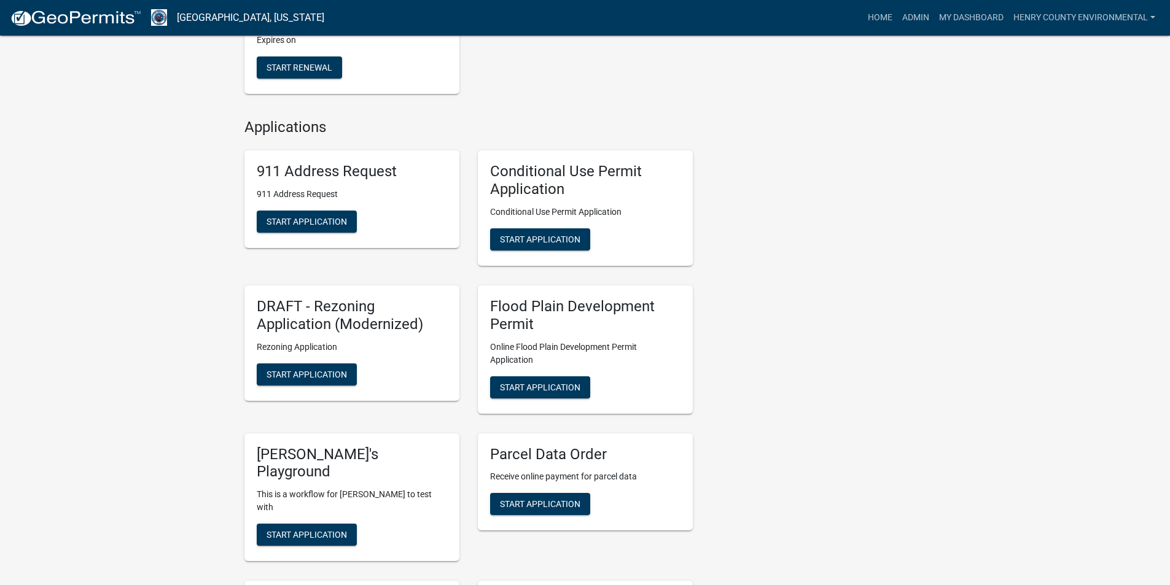
scroll to position [1006, 0]
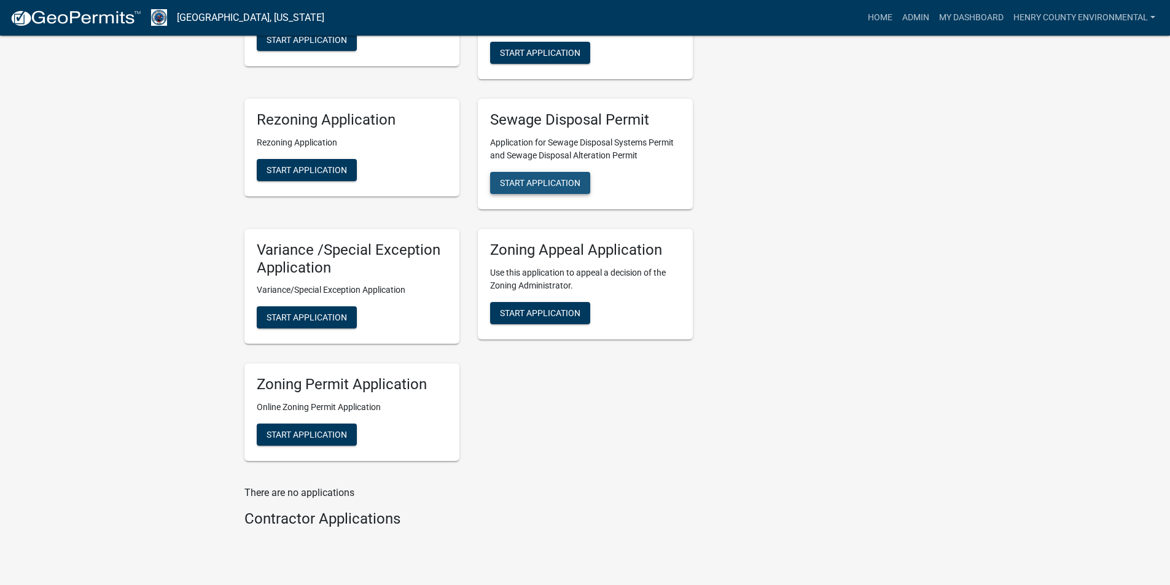
click at [505, 177] on span "Start Application" at bounding box center [540, 182] width 80 height 10
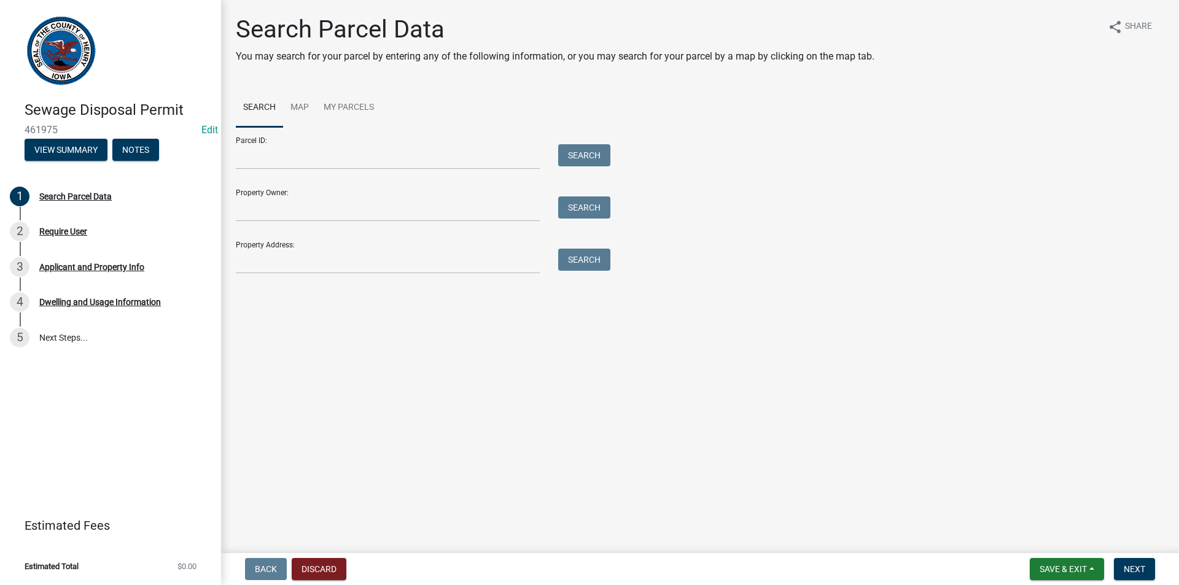
click at [266, 247] on div "Property Address: Search" at bounding box center [420, 252] width 368 height 42
click at [265, 266] on input "Property Address:" at bounding box center [388, 261] width 304 height 25
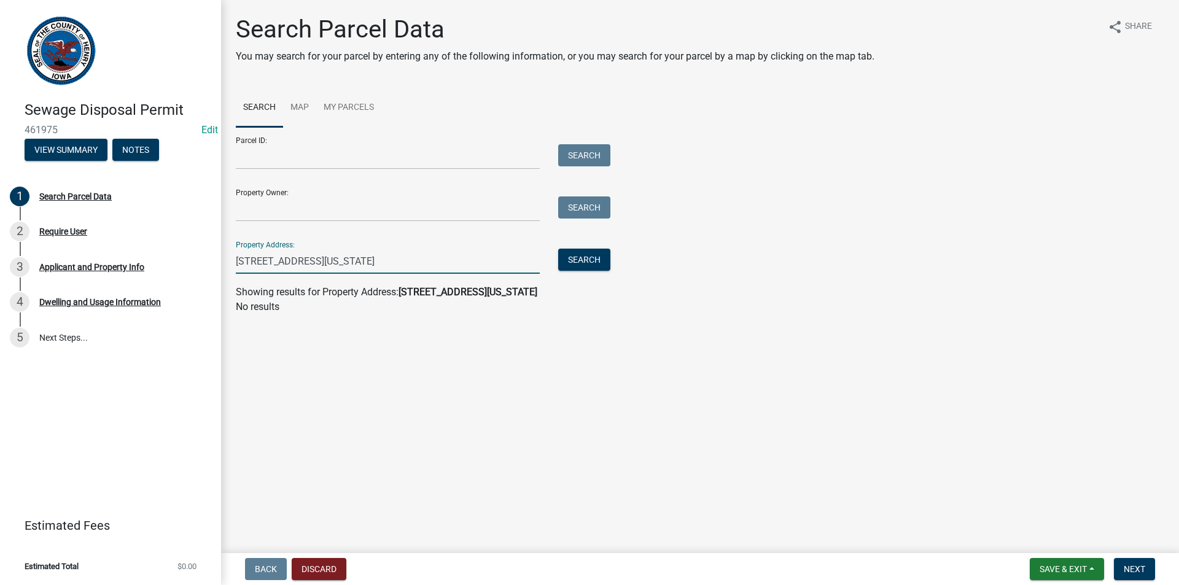
type input "[STREET_ADDRESS][US_STATE]"
